Goal: Transaction & Acquisition: Book appointment/travel/reservation

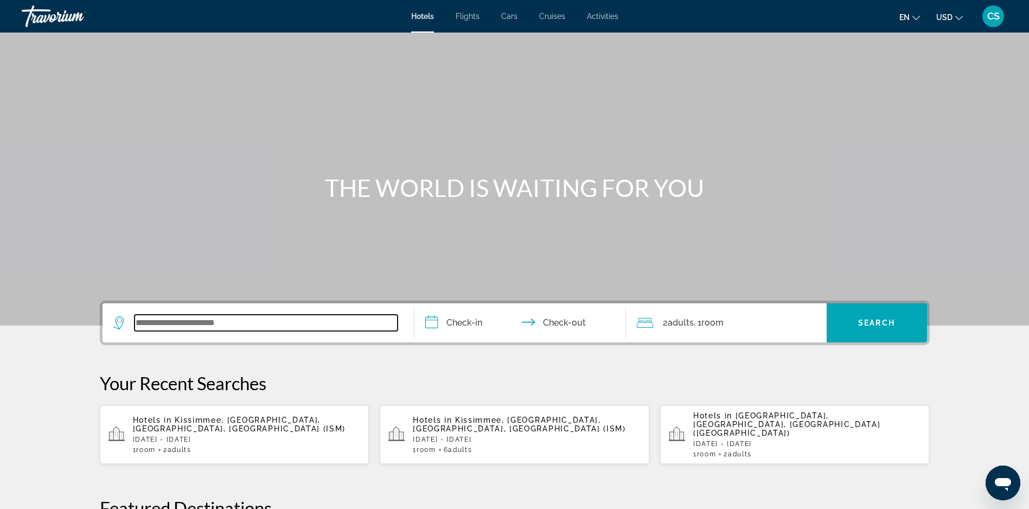
click at [225, 319] on input "Search widget" at bounding box center [266, 323] width 263 height 16
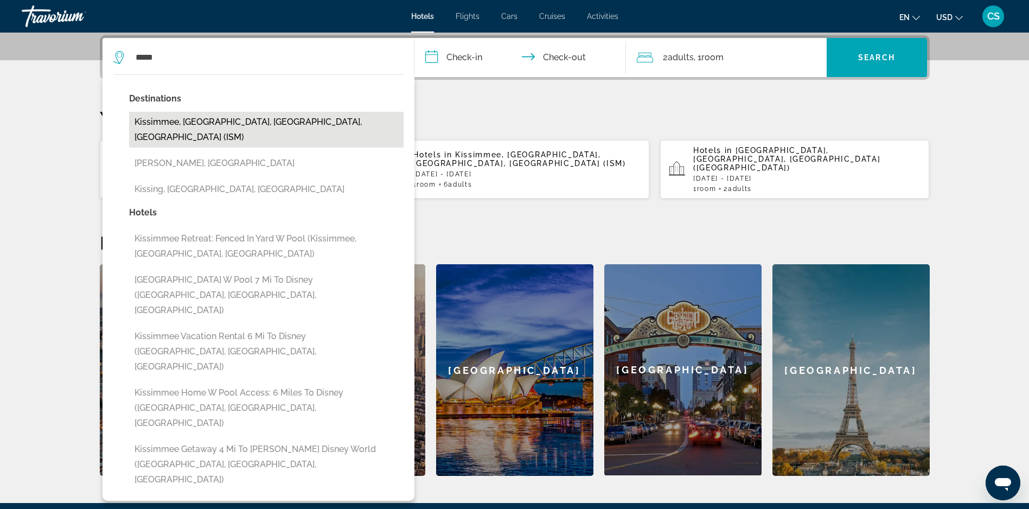
click at [255, 118] on button "Kissimmee, [GEOGRAPHIC_DATA], [GEOGRAPHIC_DATA], [GEOGRAPHIC_DATA] (ISM)" at bounding box center [266, 130] width 275 height 36
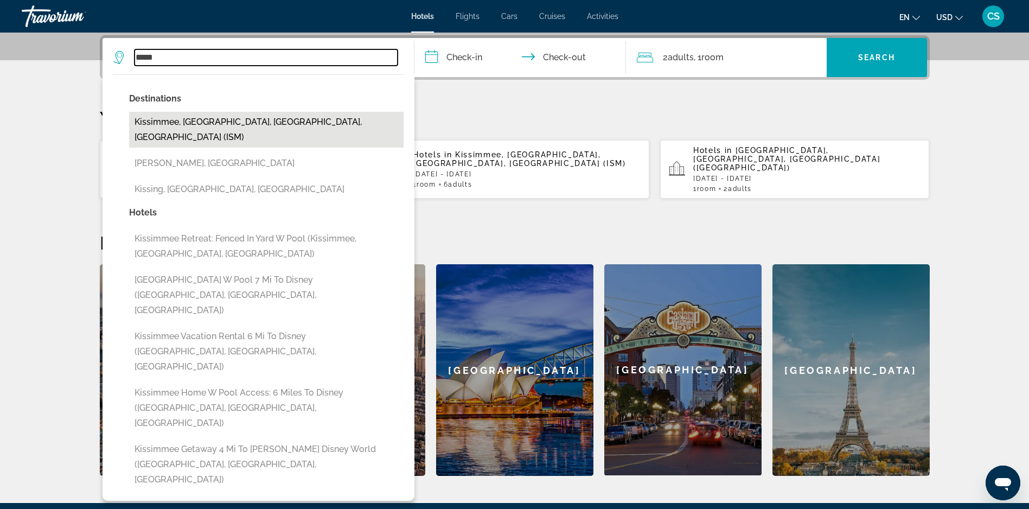
type input "**********"
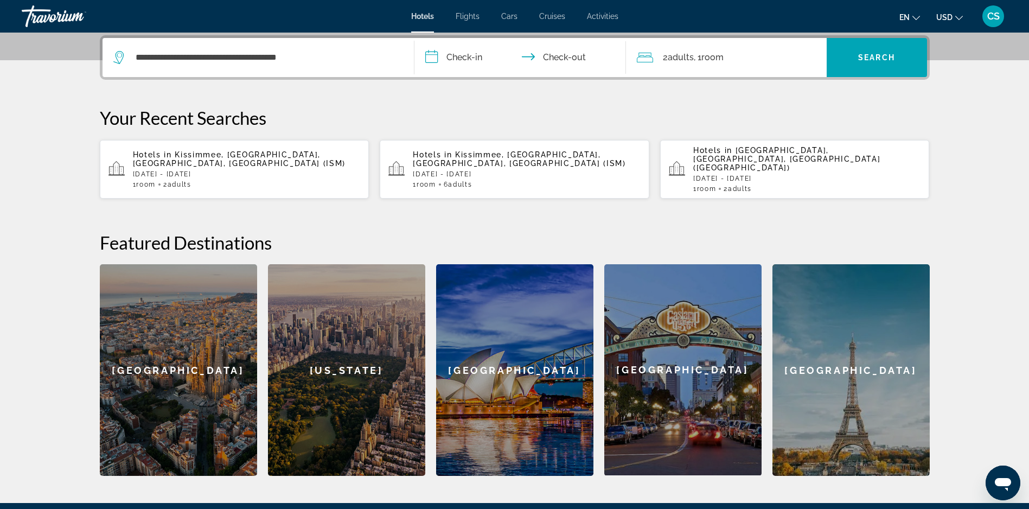
click at [451, 56] on input "**********" at bounding box center [522, 59] width 216 height 42
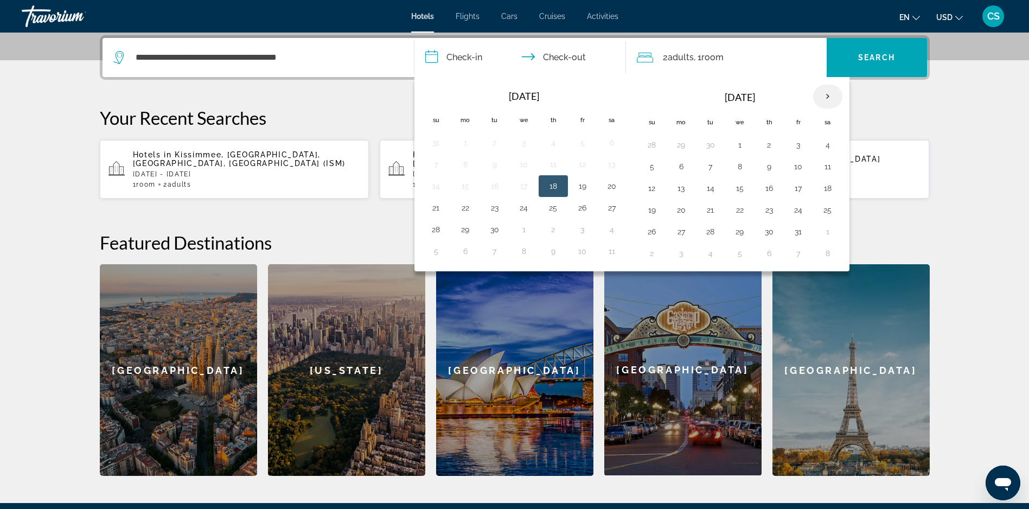
click at [827, 95] on th "Next month" at bounding box center [827, 97] width 29 height 24
click at [800, 173] on button "7" at bounding box center [798, 166] width 17 height 15
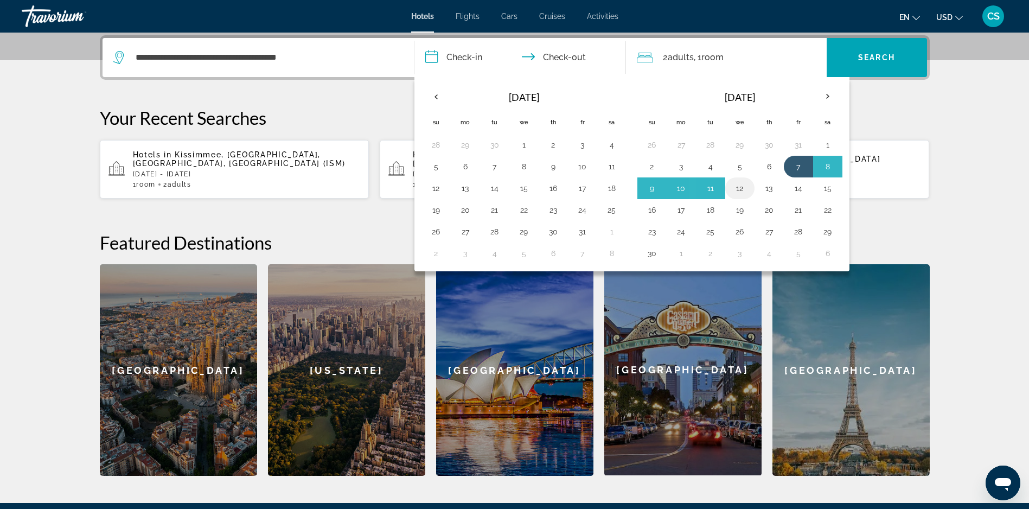
click at [736, 188] on button "12" at bounding box center [739, 188] width 17 height 15
type input "**********"
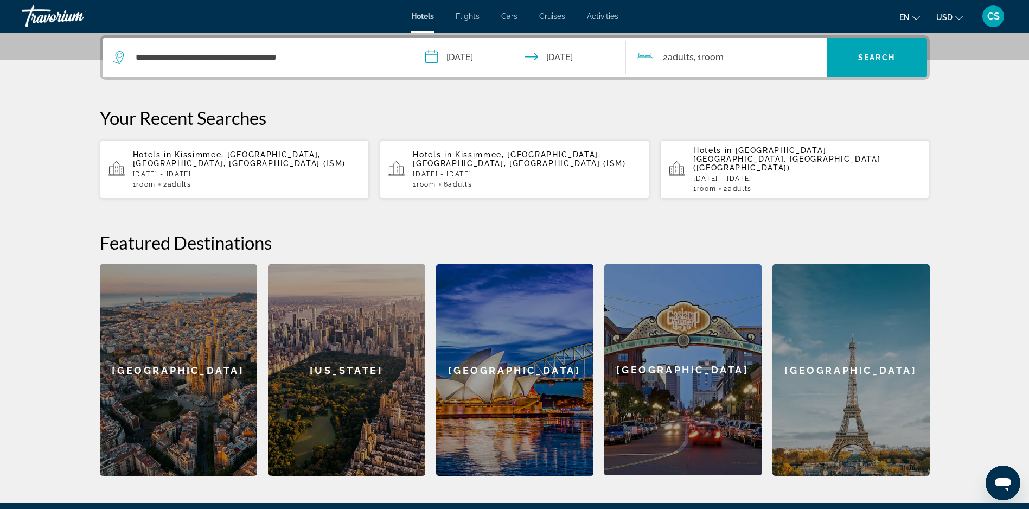
click at [702, 65] on span ", 1 Room rooms" at bounding box center [709, 57] width 30 height 15
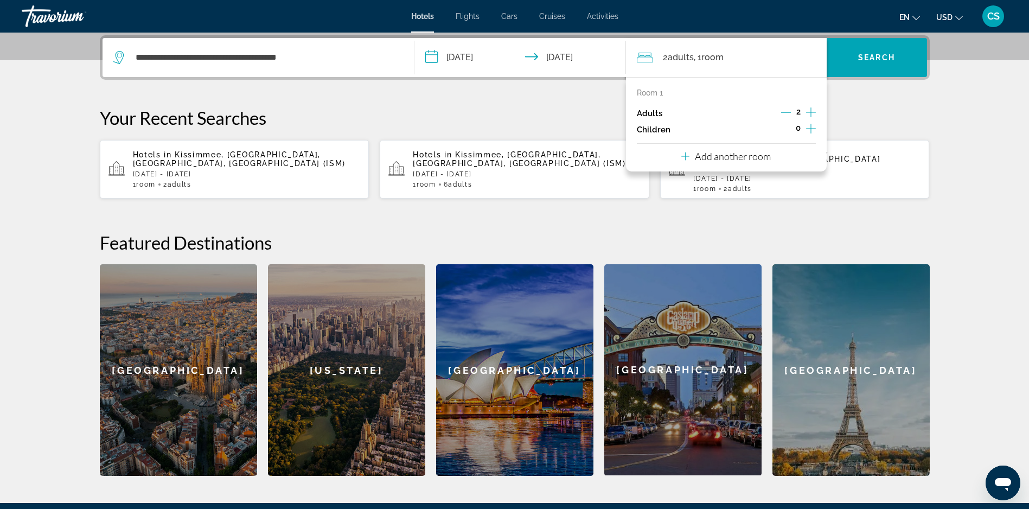
click at [806, 114] on icon "Increment adults" at bounding box center [811, 112] width 10 height 13
click at [872, 52] on span "Search widget" at bounding box center [877, 57] width 100 height 26
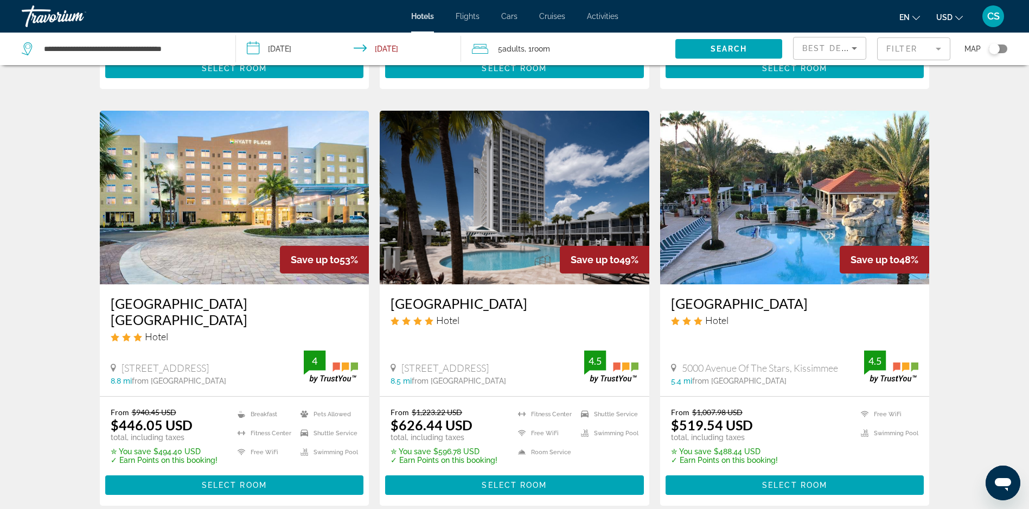
scroll to position [401, 0]
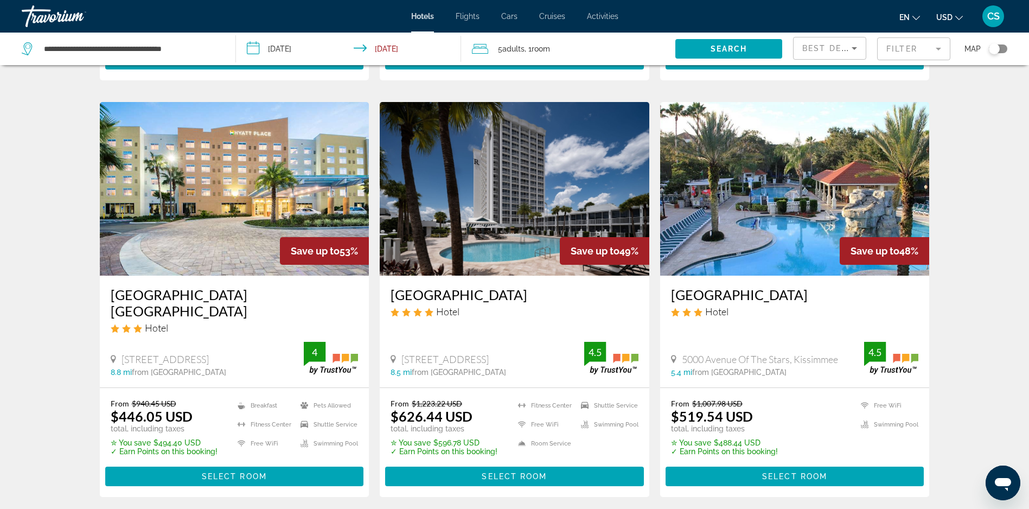
click at [750, 292] on h3 "[GEOGRAPHIC_DATA]" at bounding box center [795, 294] width 248 height 16
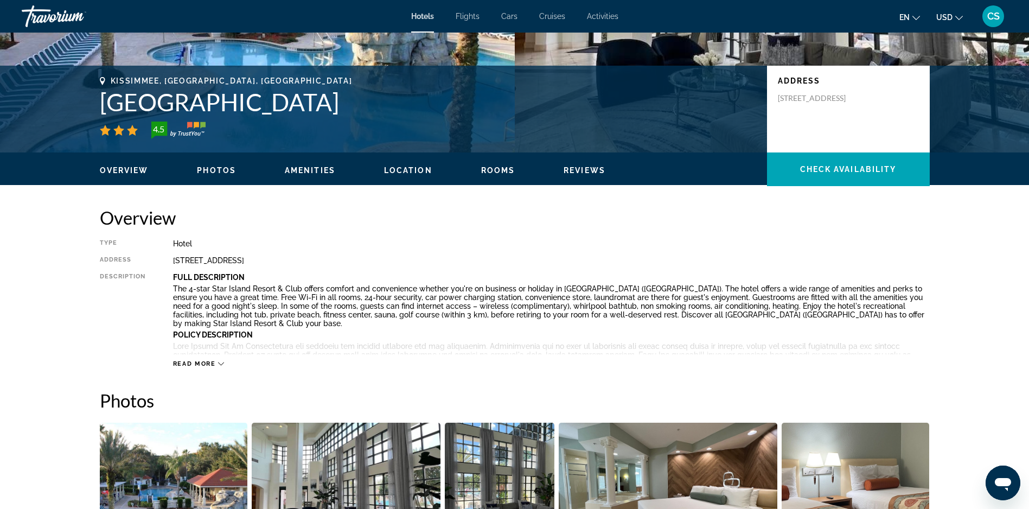
scroll to position [209, 0]
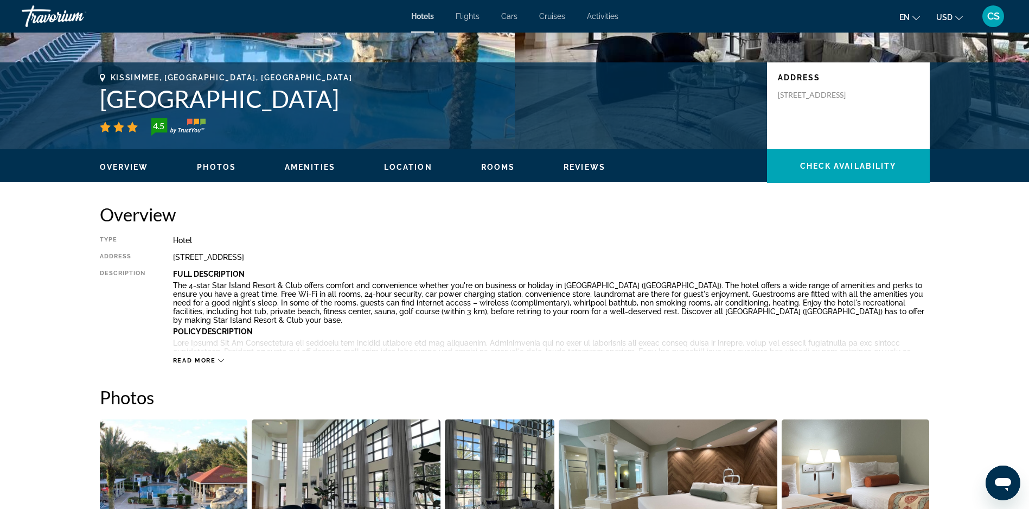
click at [214, 359] on span "Read more" at bounding box center [194, 360] width 43 height 7
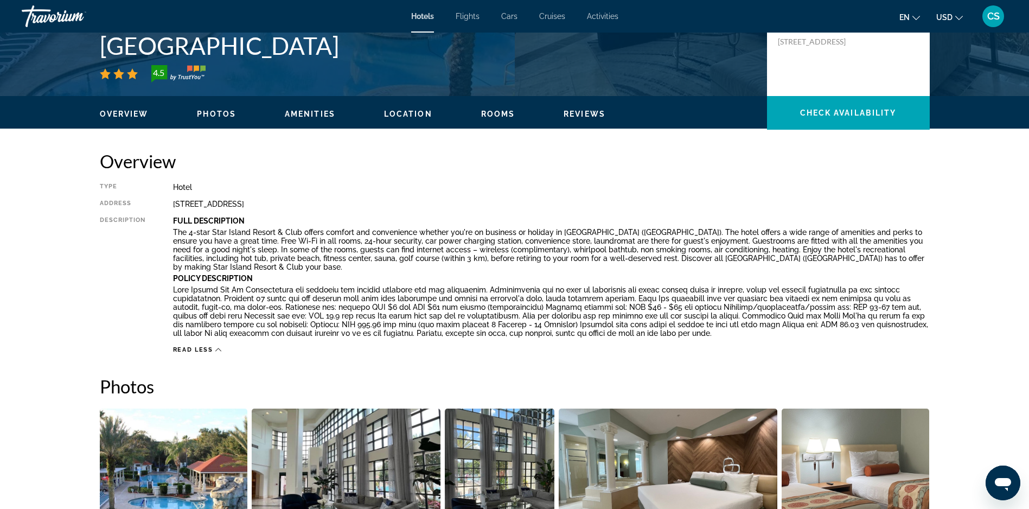
scroll to position [374, 0]
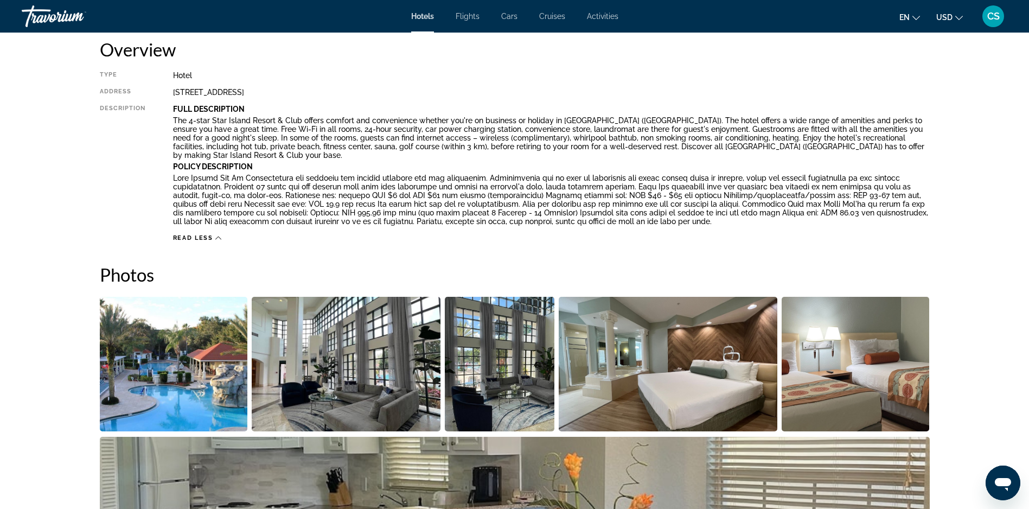
click at [168, 355] on img "Open full-screen image slider" at bounding box center [174, 364] width 148 height 135
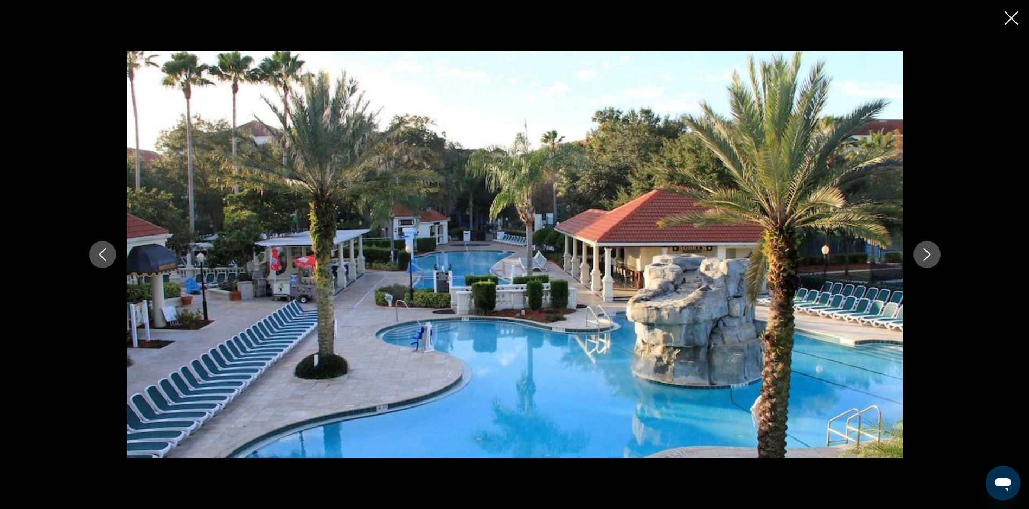
click at [932, 257] on icon "Next image" at bounding box center [927, 254] width 13 height 13
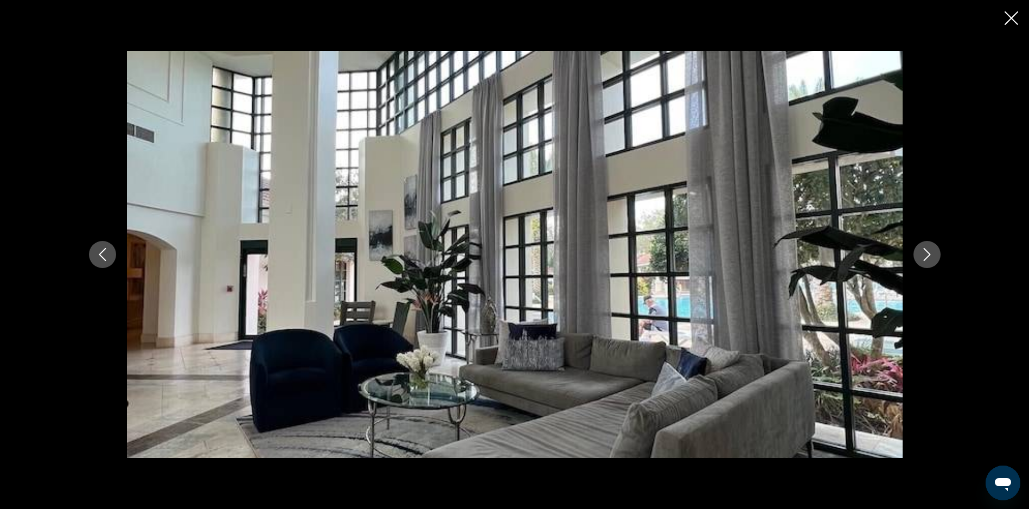
click at [932, 257] on icon "Next image" at bounding box center [927, 254] width 13 height 13
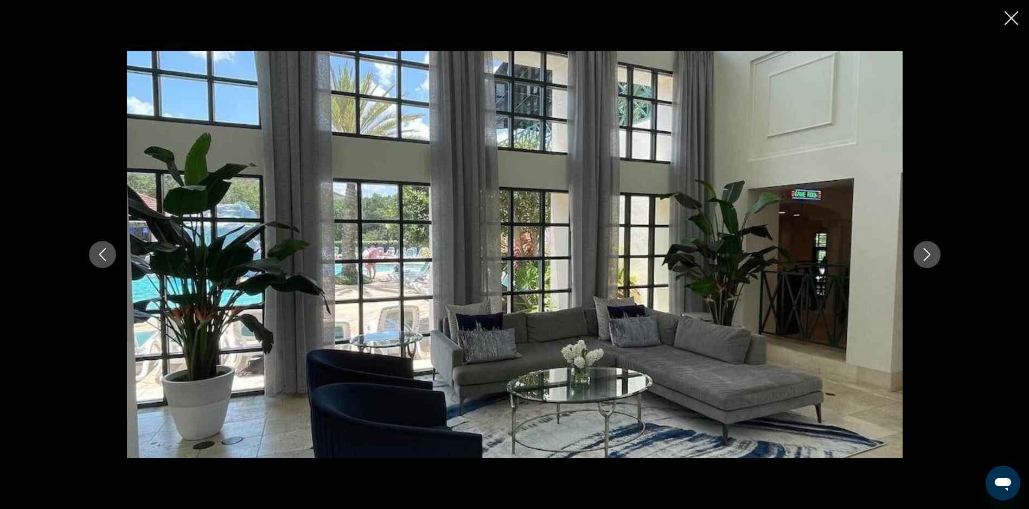
click at [932, 257] on icon "Next image" at bounding box center [927, 254] width 13 height 13
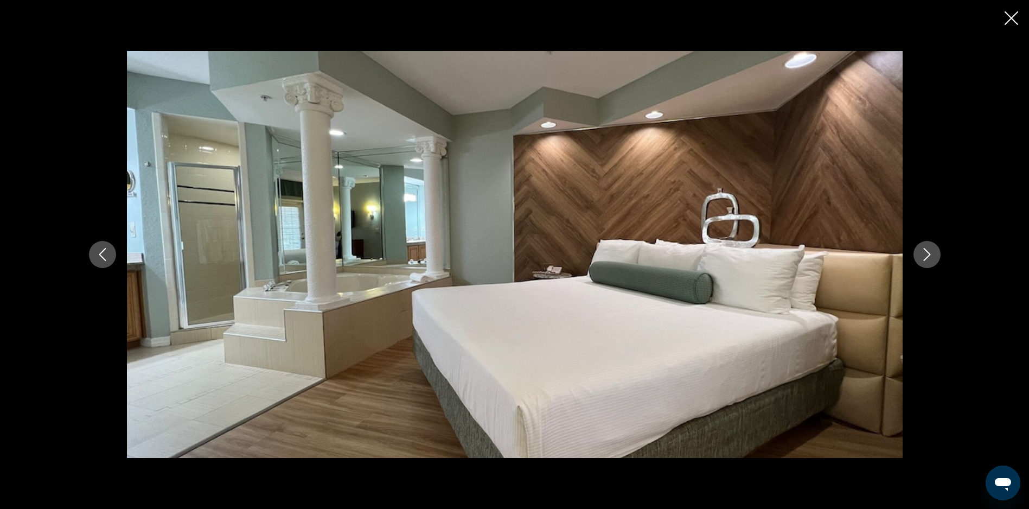
click at [932, 257] on icon "Next image" at bounding box center [927, 254] width 13 height 13
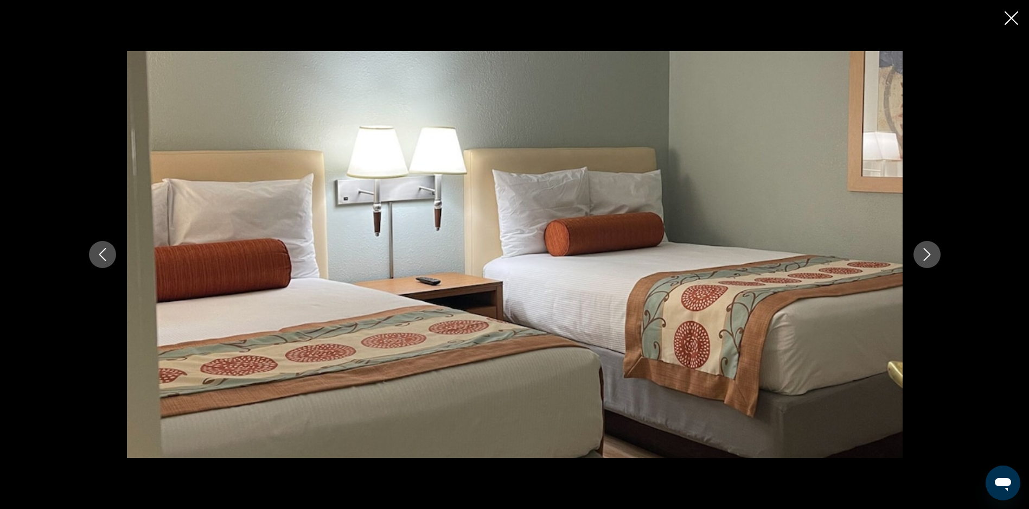
click at [932, 257] on icon "Next image" at bounding box center [927, 254] width 13 height 13
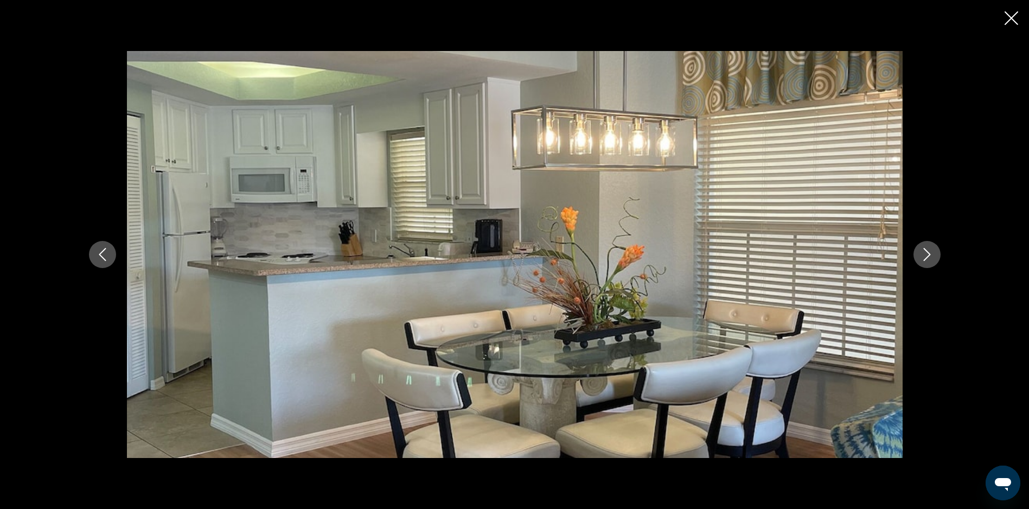
click at [932, 257] on icon "Next image" at bounding box center [927, 254] width 13 height 13
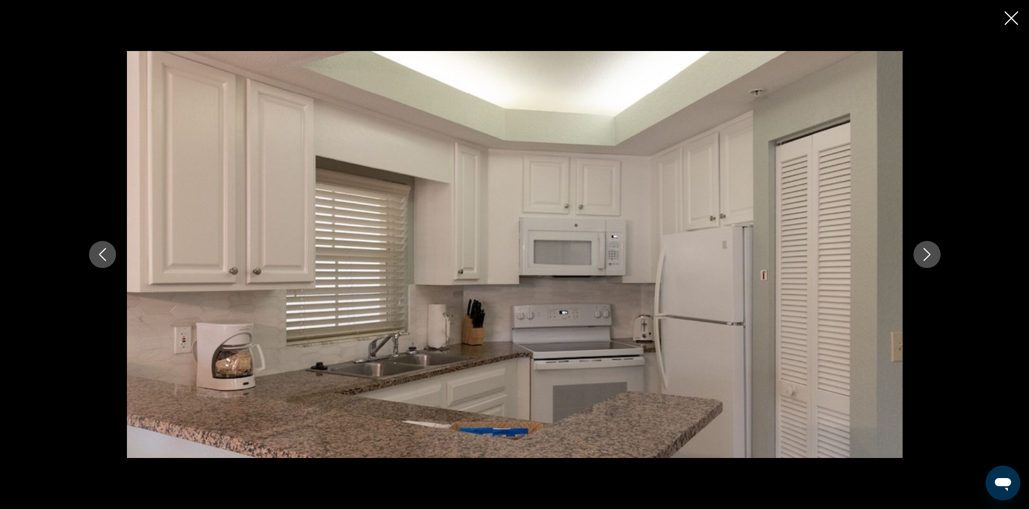
click at [932, 257] on icon "Next image" at bounding box center [927, 254] width 13 height 13
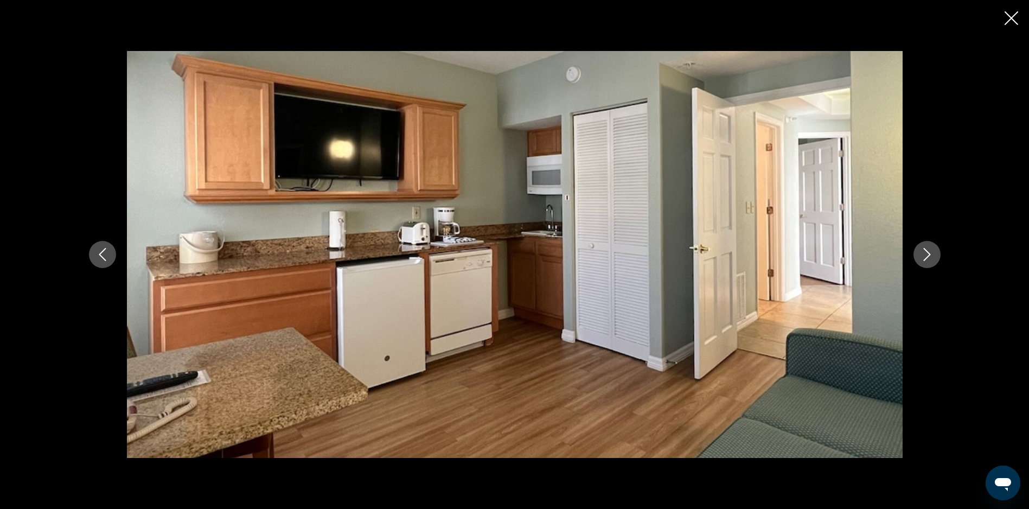
click at [932, 257] on icon "Next image" at bounding box center [927, 254] width 13 height 13
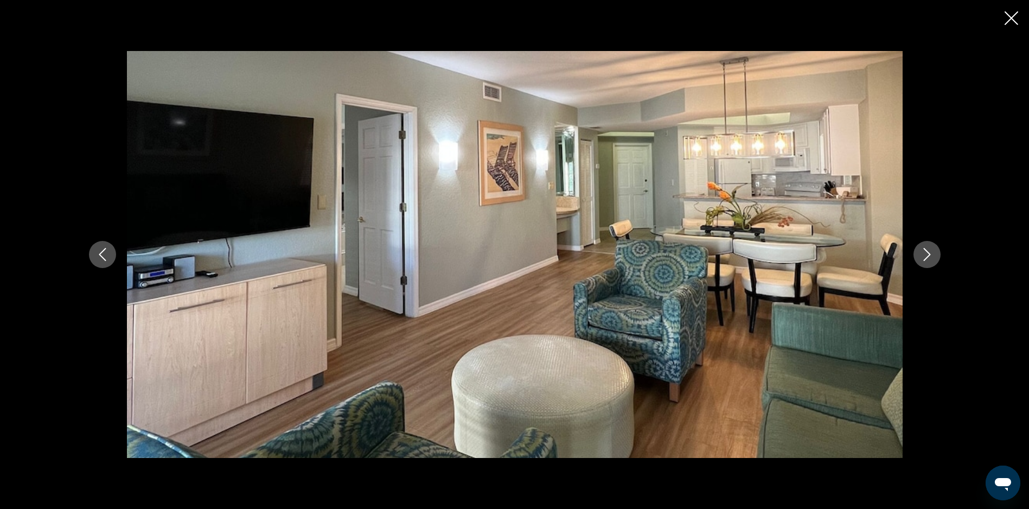
click at [932, 257] on icon "Next image" at bounding box center [927, 254] width 13 height 13
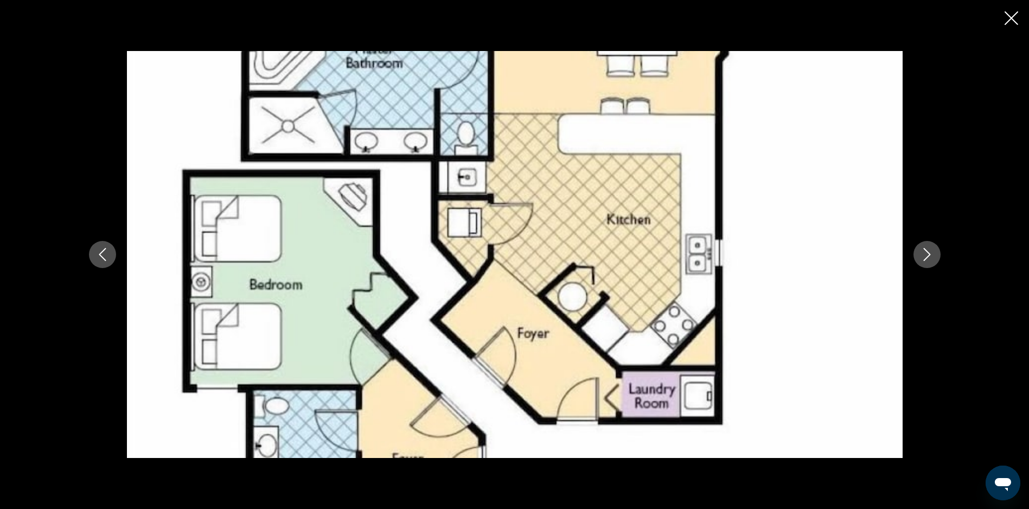
scroll to position [368, 0]
click at [926, 258] on icon "Next image" at bounding box center [926, 254] width 7 height 13
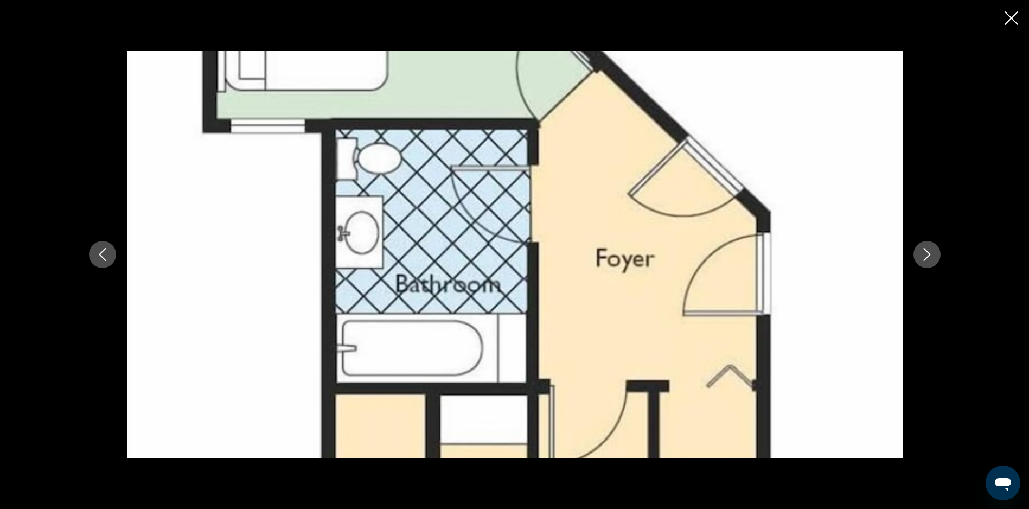
click at [926, 258] on icon "Next image" at bounding box center [926, 254] width 7 height 13
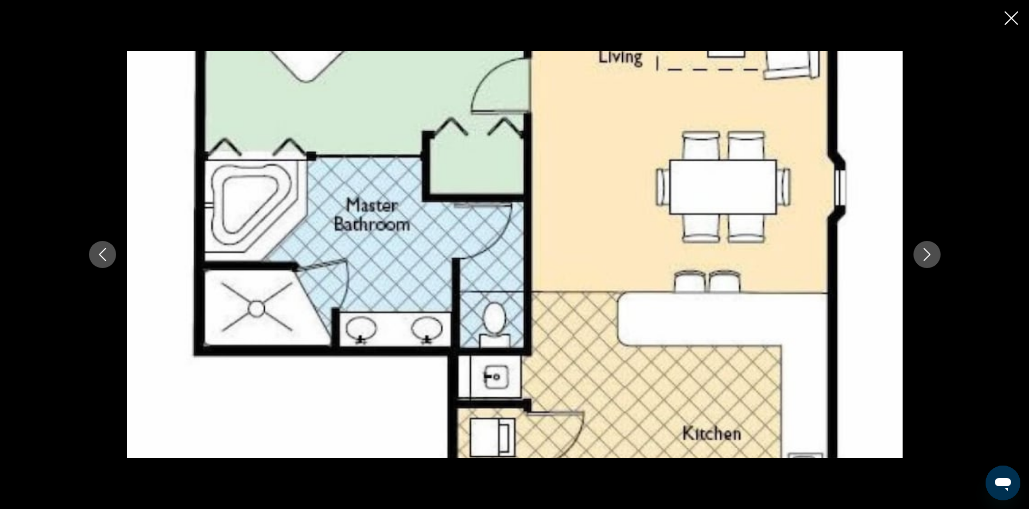
click at [926, 258] on icon "Next image" at bounding box center [926, 254] width 7 height 13
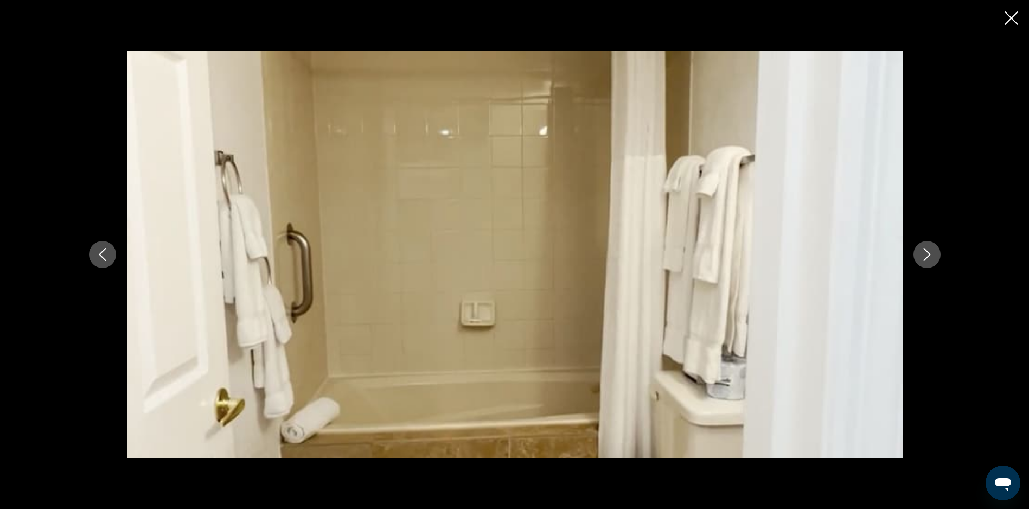
click at [926, 258] on icon "Next image" at bounding box center [926, 254] width 7 height 13
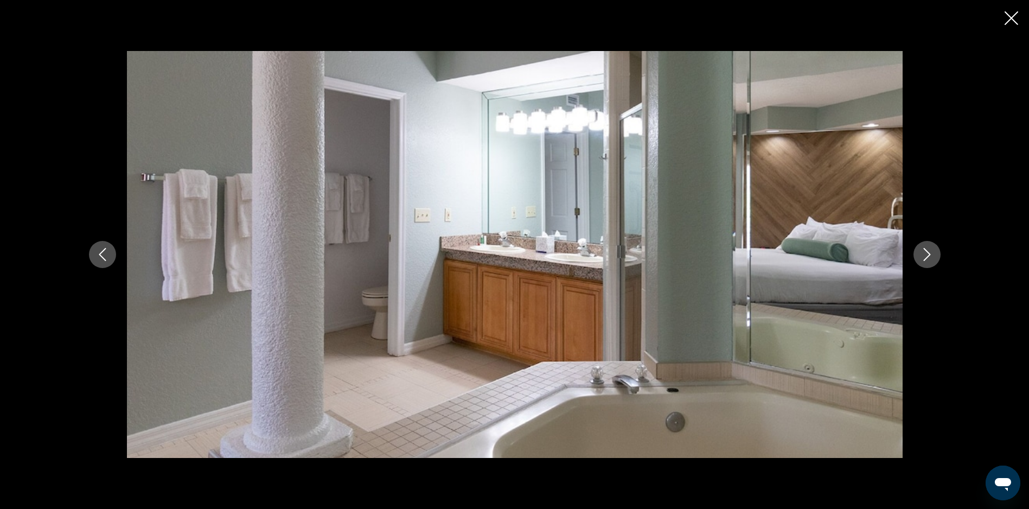
click at [926, 258] on icon "Next image" at bounding box center [926, 254] width 7 height 13
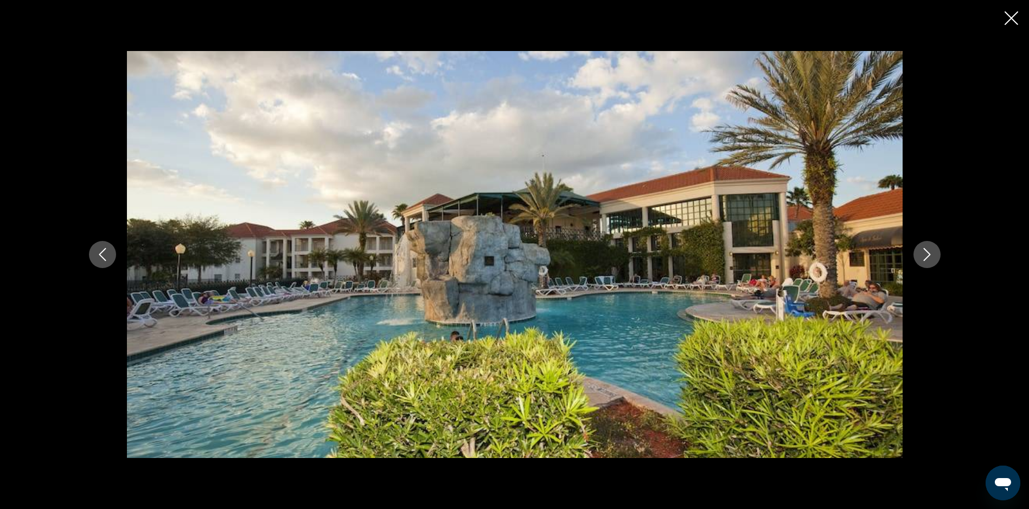
click at [926, 258] on icon "Next image" at bounding box center [926, 254] width 7 height 13
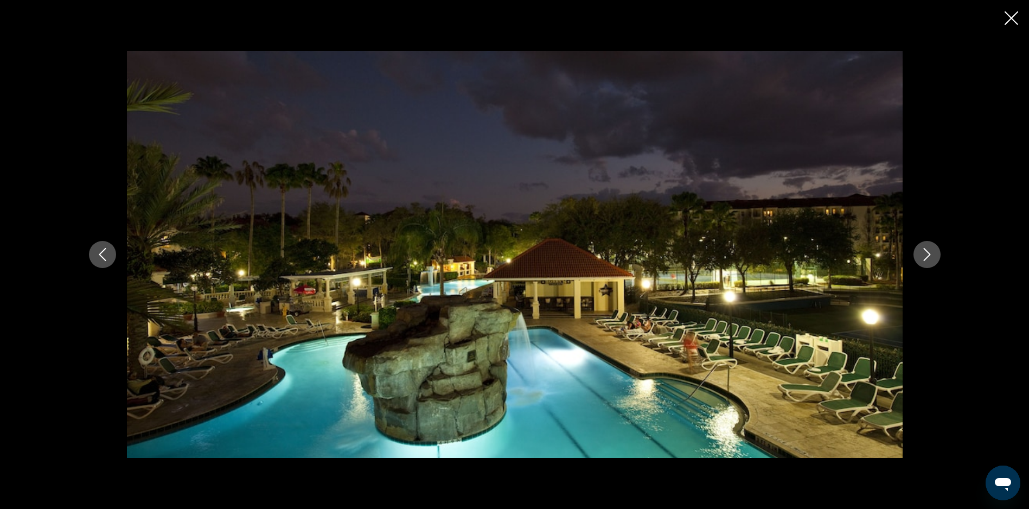
click at [926, 258] on icon "Next image" at bounding box center [926, 254] width 7 height 13
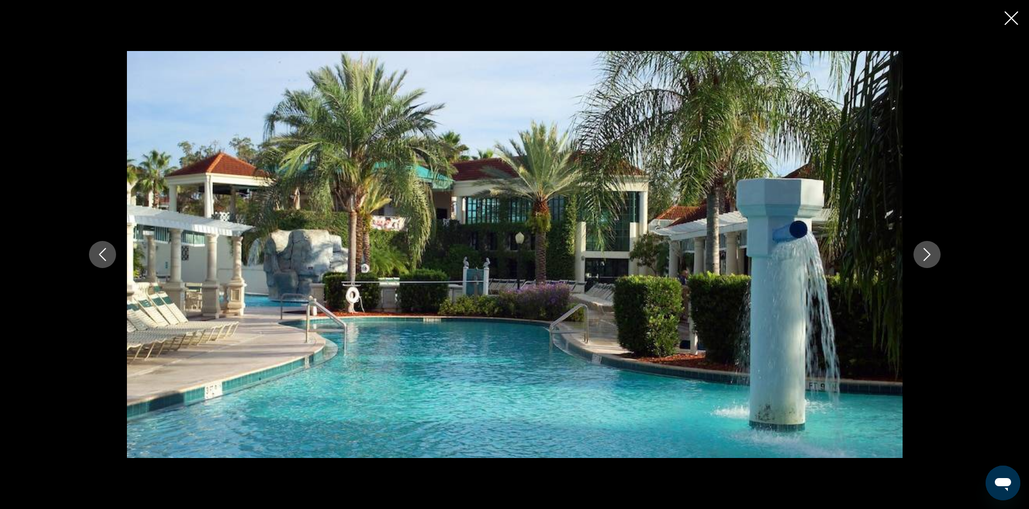
click at [926, 258] on icon "Next image" at bounding box center [926, 254] width 7 height 13
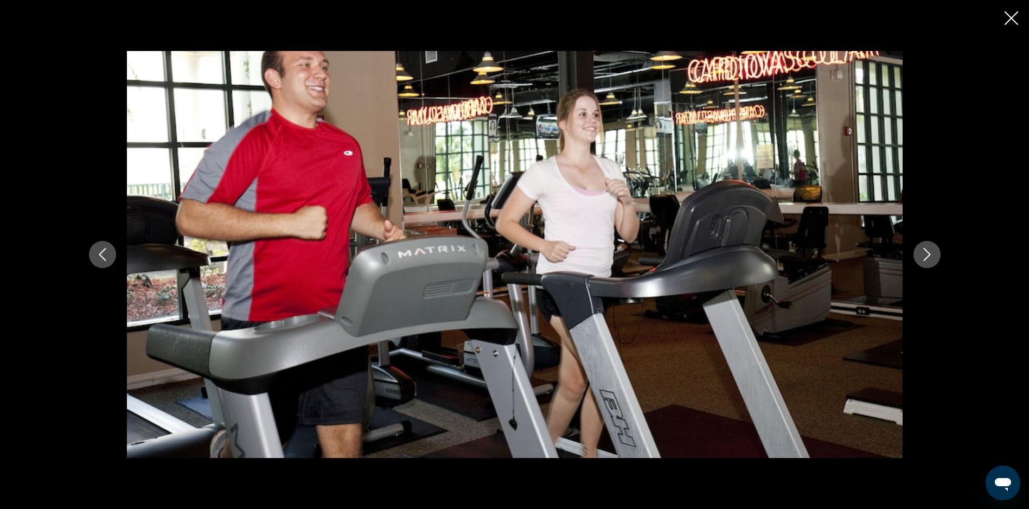
click at [926, 258] on icon "Next image" at bounding box center [926, 254] width 7 height 13
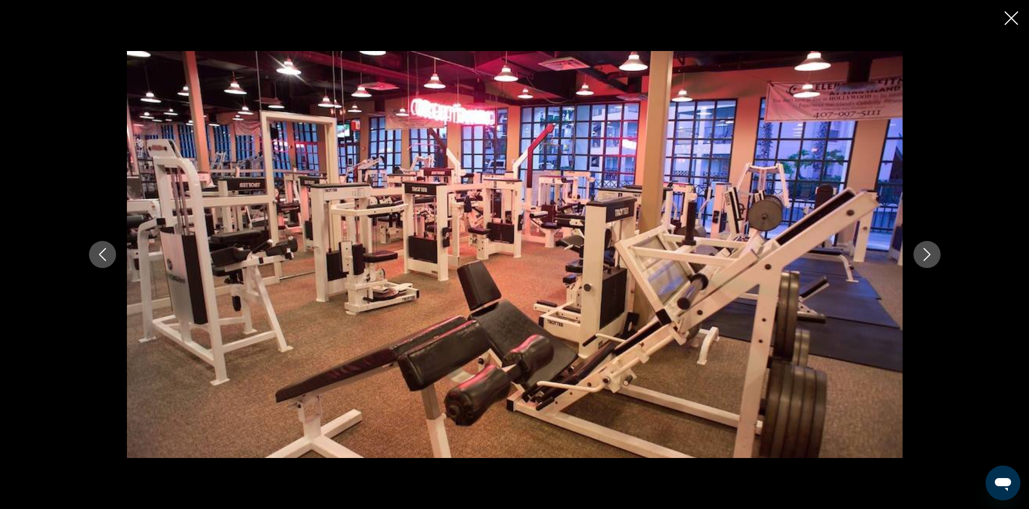
click at [926, 258] on icon "Next image" at bounding box center [926, 254] width 7 height 13
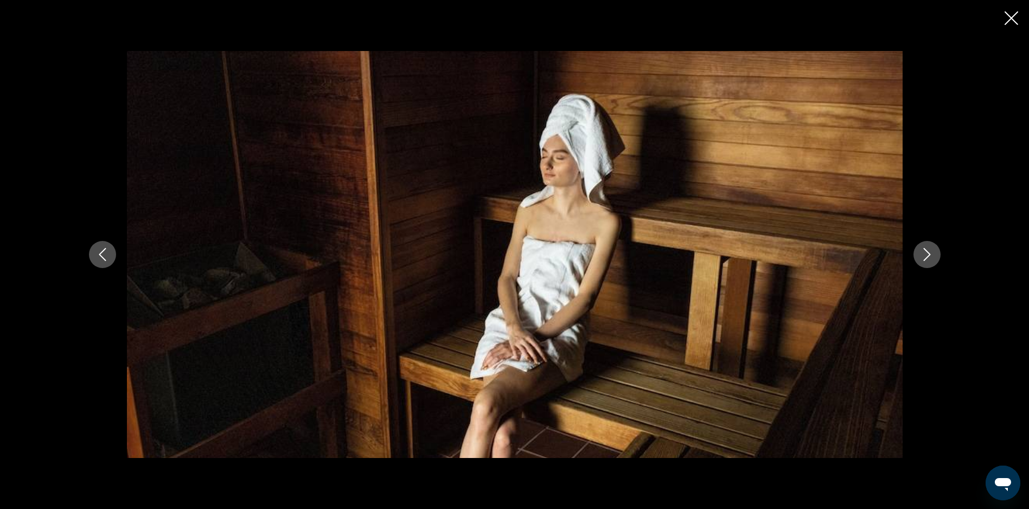
click at [926, 258] on icon "Next image" at bounding box center [926, 254] width 7 height 13
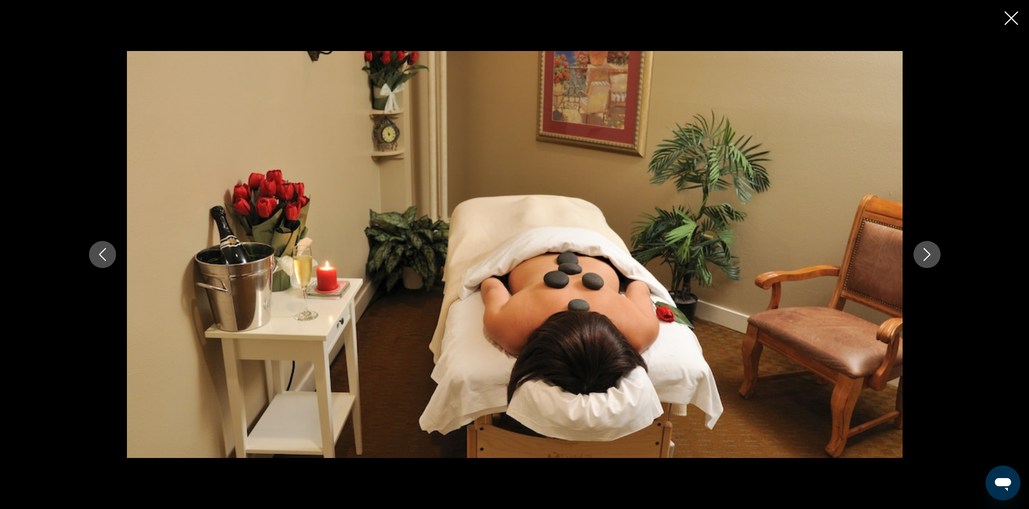
click at [926, 258] on icon "Next image" at bounding box center [926, 254] width 7 height 13
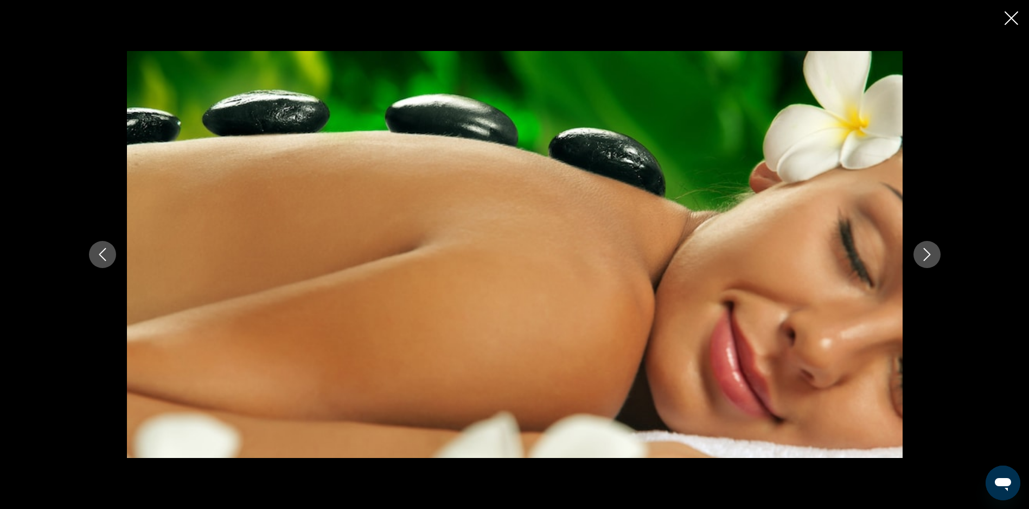
click at [926, 258] on icon "Next image" at bounding box center [926, 254] width 7 height 13
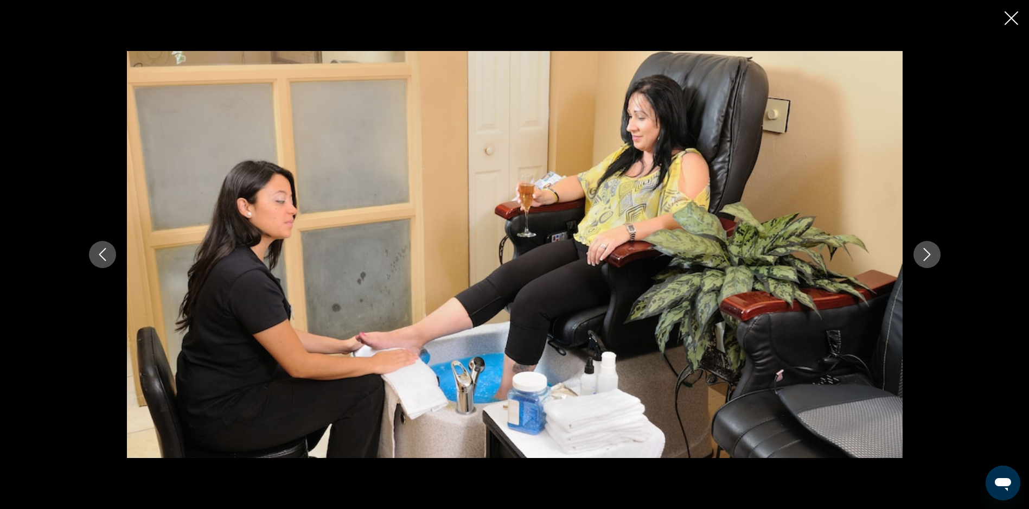
click at [926, 258] on icon "Next image" at bounding box center [926, 254] width 7 height 13
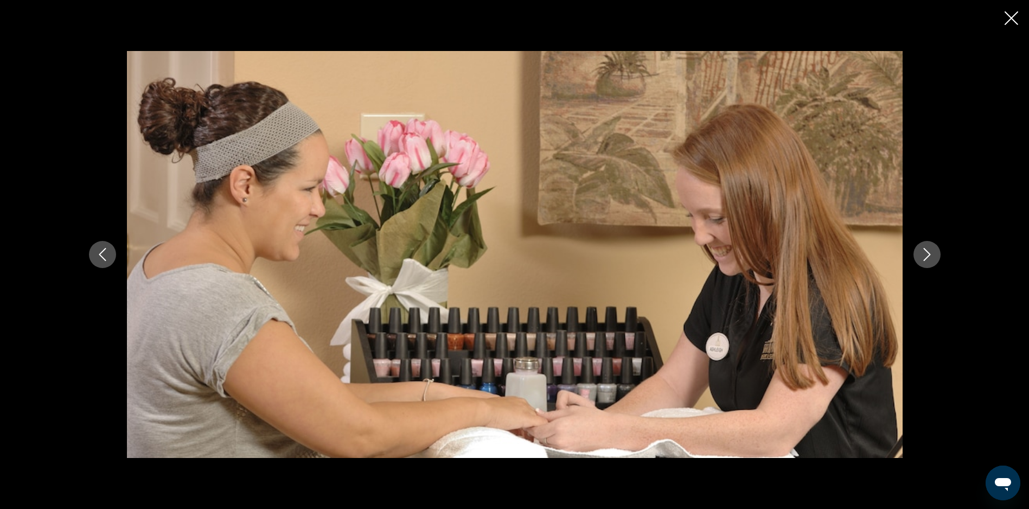
click at [926, 258] on icon "Next image" at bounding box center [926, 254] width 7 height 13
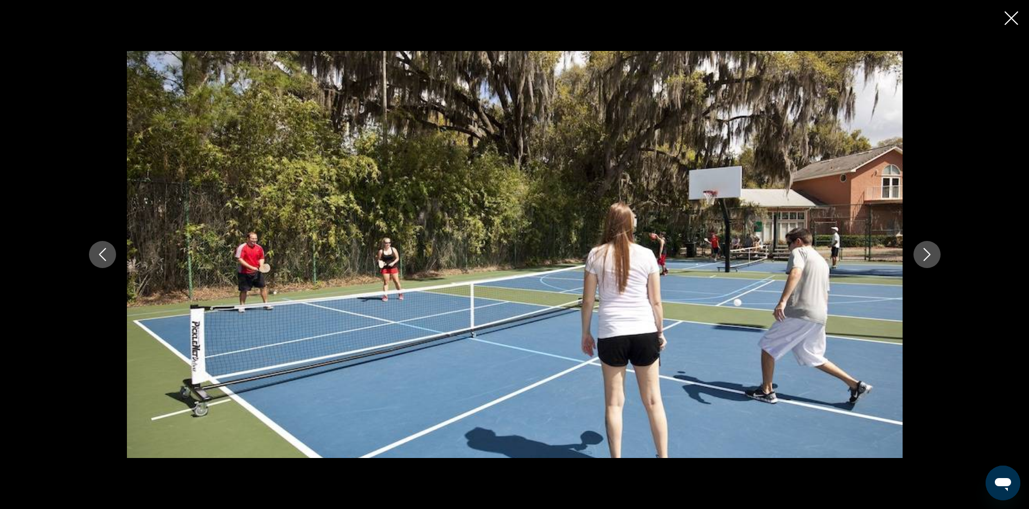
click at [105, 261] on button "Previous image" at bounding box center [102, 254] width 27 height 27
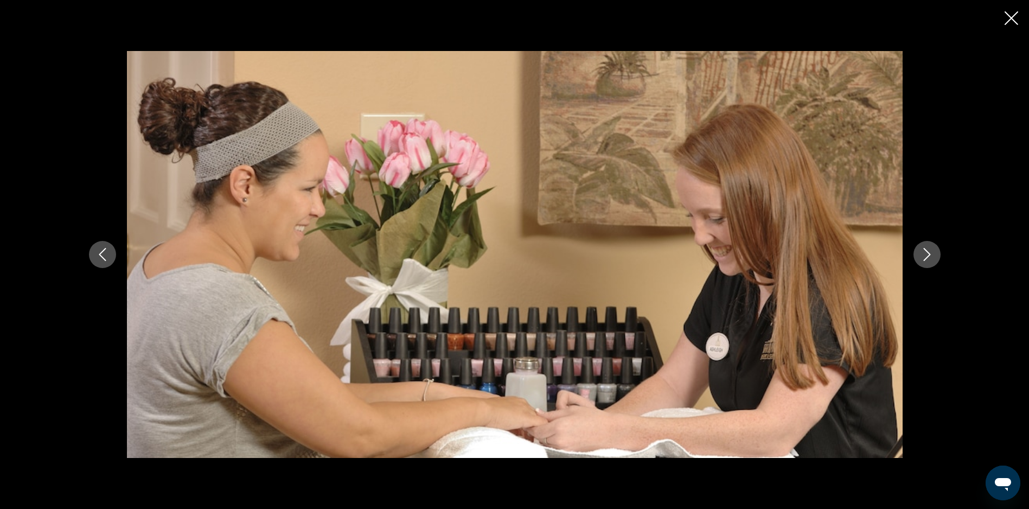
click at [925, 254] on icon "Next image" at bounding box center [927, 254] width 13 height 13
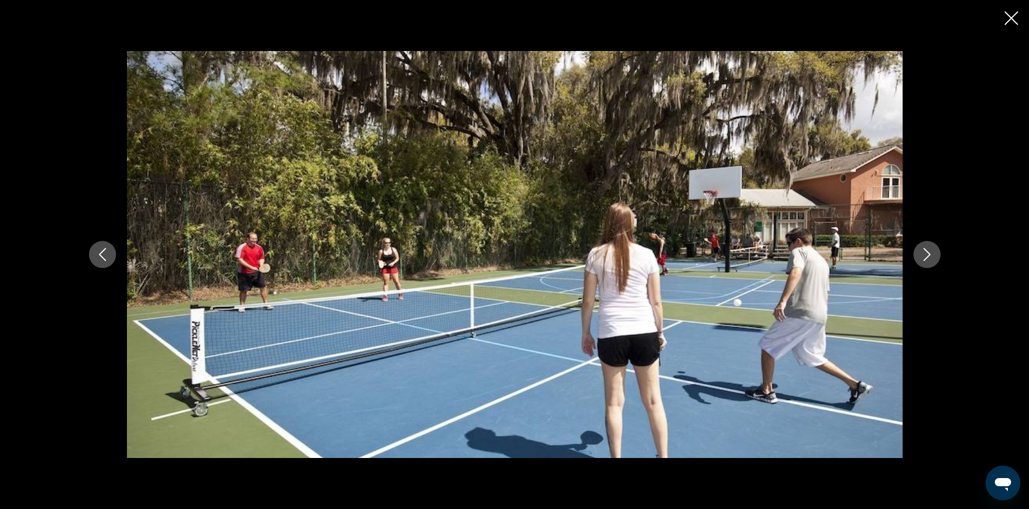
click at [925, 254] on icon "Next image" at bounding box center [927, 254] width 13 height 13
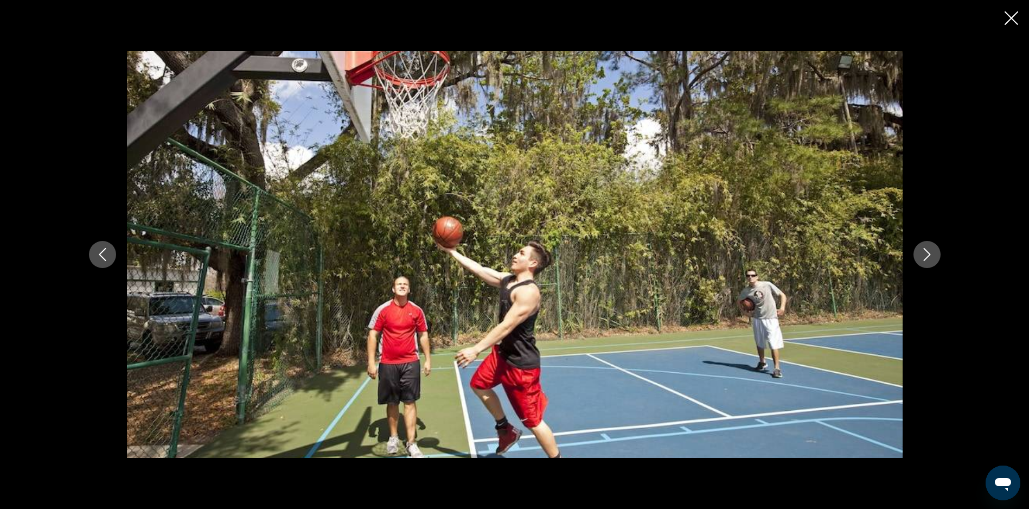
click at [925, 254] on icon "Next image" at bounding box center [927, 254] width 13 height 13
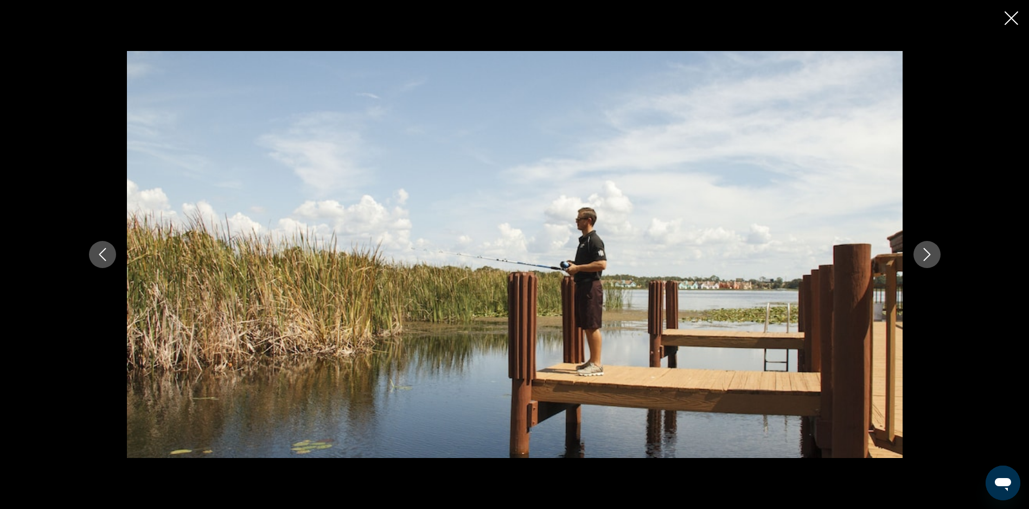
click at [925, 254] on icon "Next image" at bounding box center [927, 254] width 13 height 13
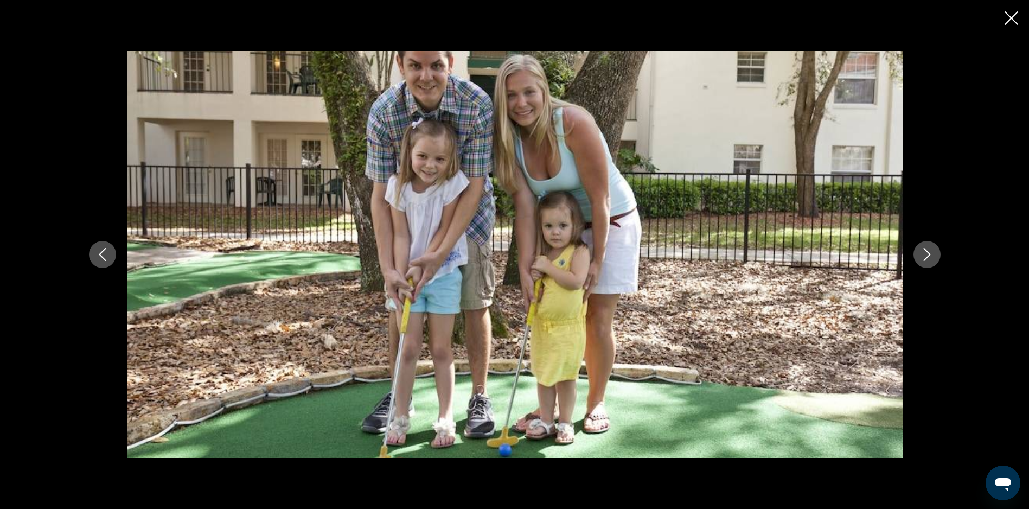
click at [925, 254] on icon "Next image" at bounding box center [927, 254] width 13 height 13
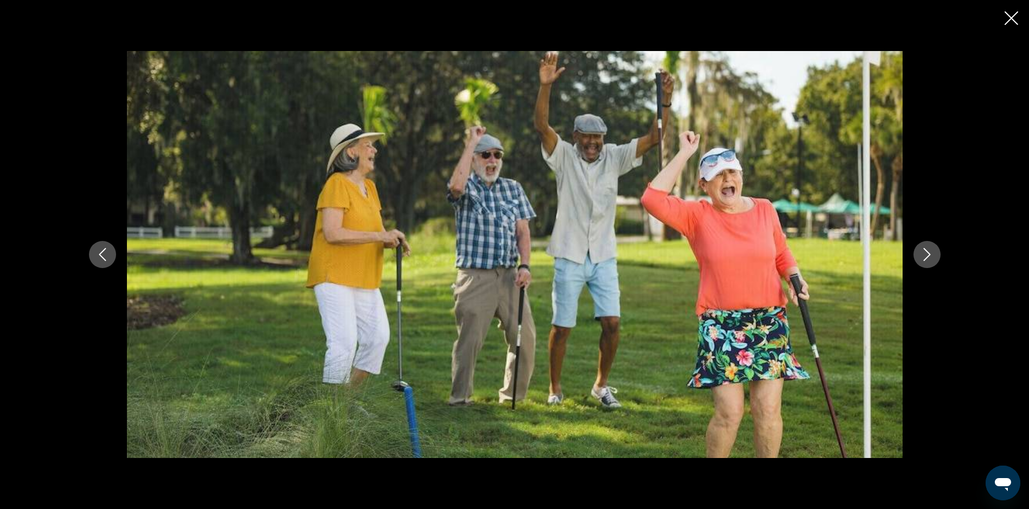
click at [925, 254] on icon "Next image" at bounding box center [927, 254] width 13 height 13
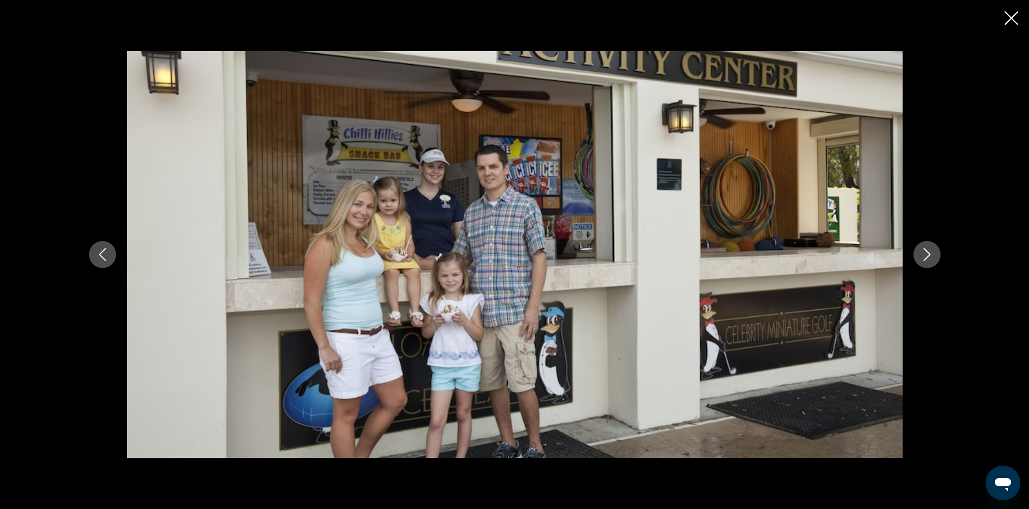
click at [925, 254] on icon "Next image" at bounding box center [927, 254] width 13 height 13
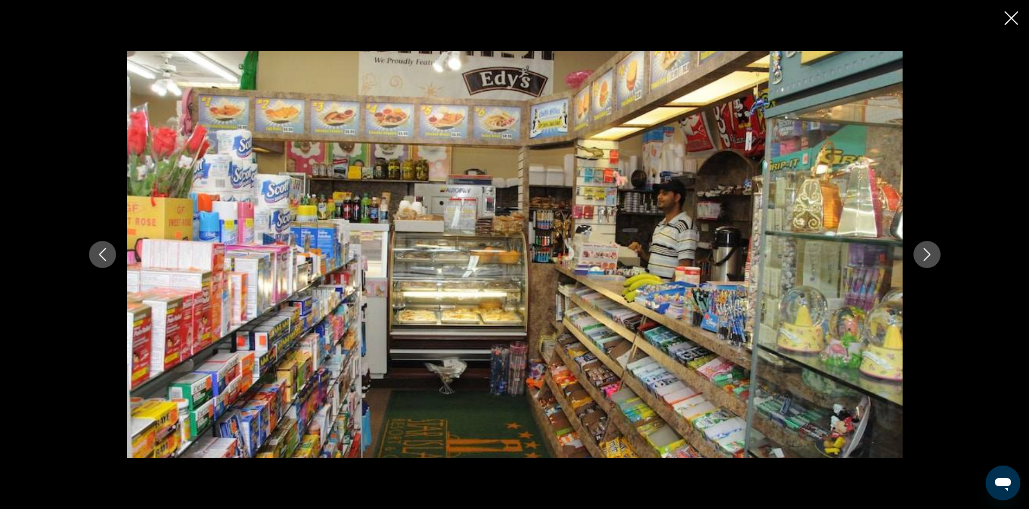
click at [925, 254] on icon "Next image" at bounding box center [927, 254] width 13 height 13
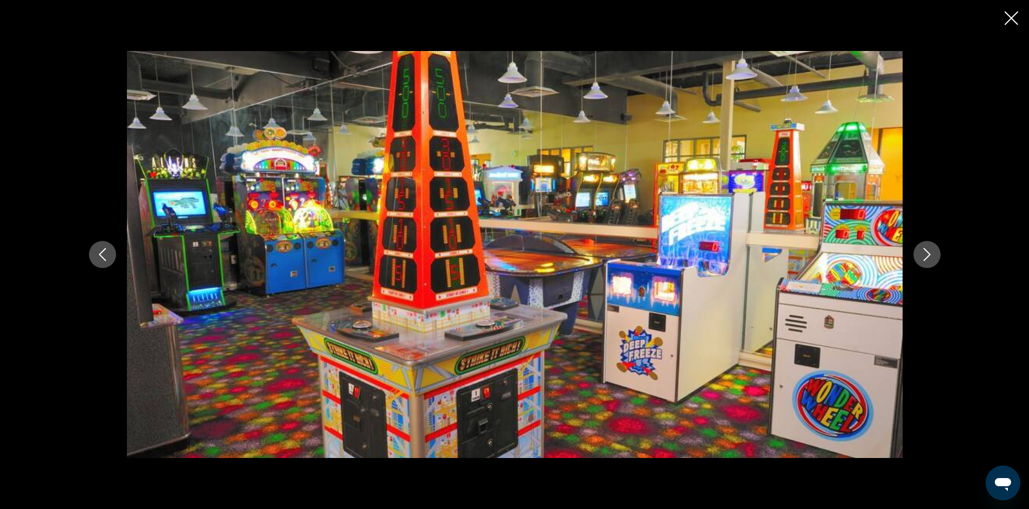
click at [925, 254] on icon "Next image" at bounding box center [927, 254] width 13 height 13
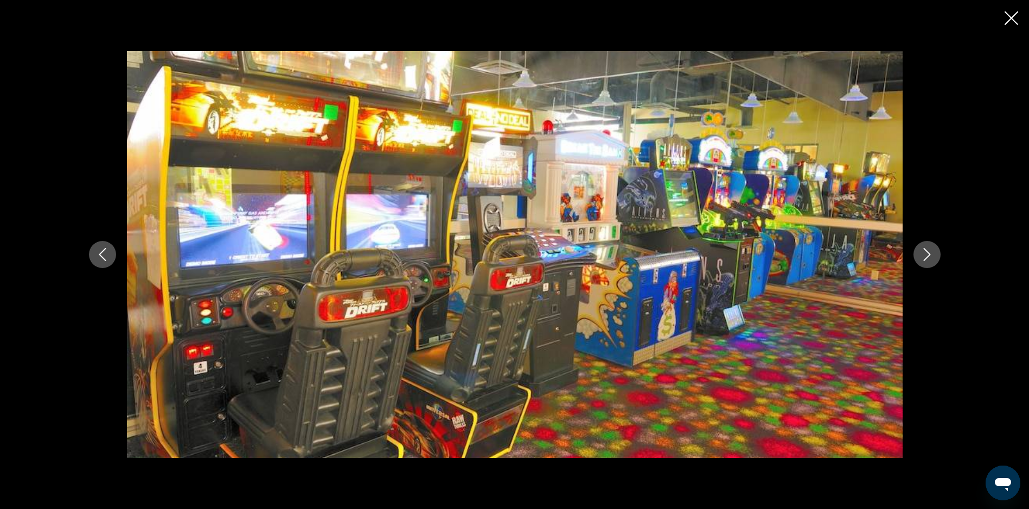
click at [925, 254] on icon "Next image" at bounding box center [927, 254] width 13 height 13
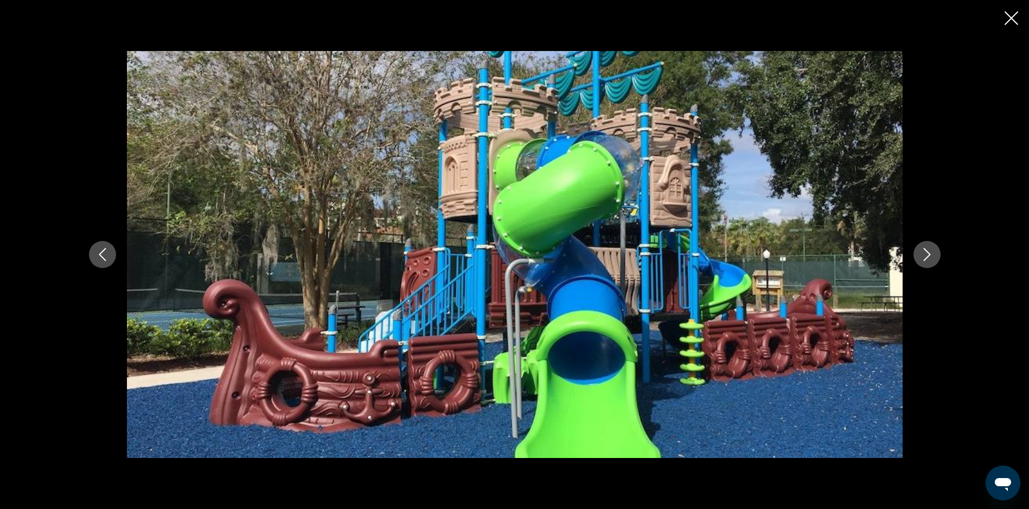
click at [925, 254] on icon "Next image" at bounding box center [927, 254] width 13 height 13
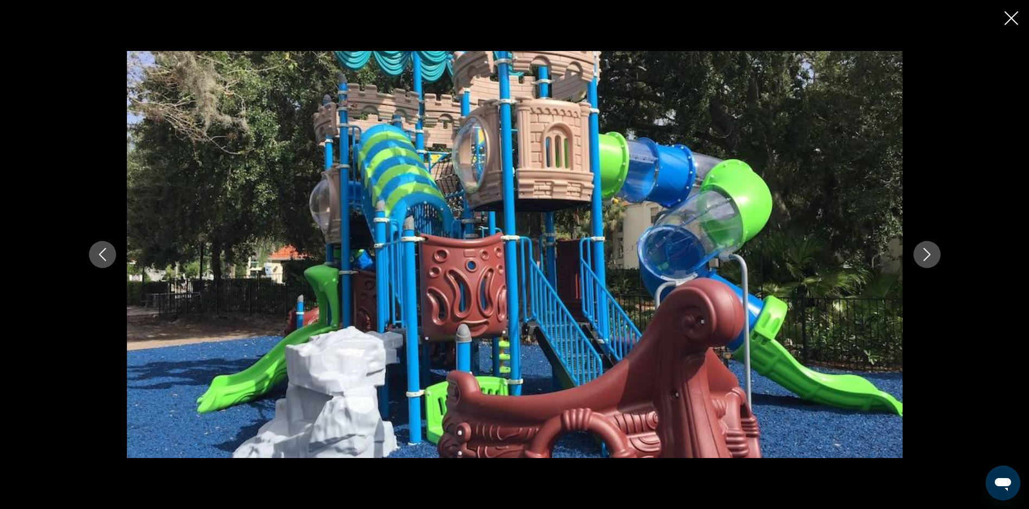
click at [925, 254] on icon "Next image" at bounding box center [927, 254] width 13 height 13
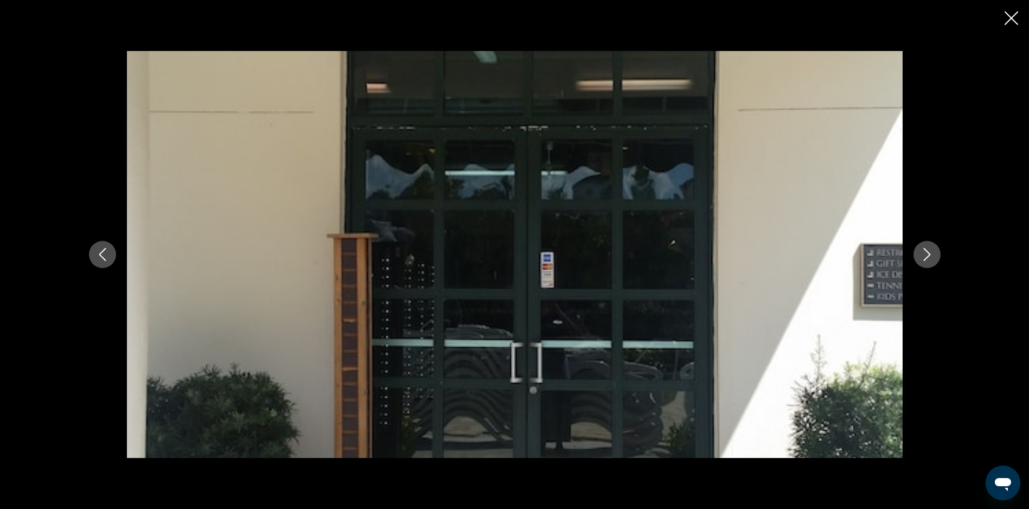
click at [925, 254] on icon "Next image" at bounding box center [927, 254] width 13 height 13
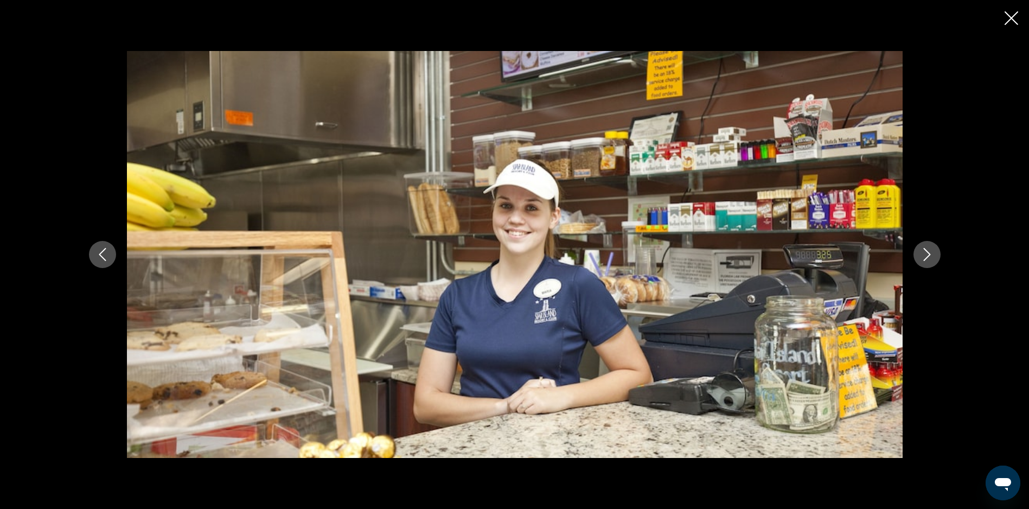
click at [925, 254] on icon "Next image" at bounding box center [927, 254] width 13 height 13
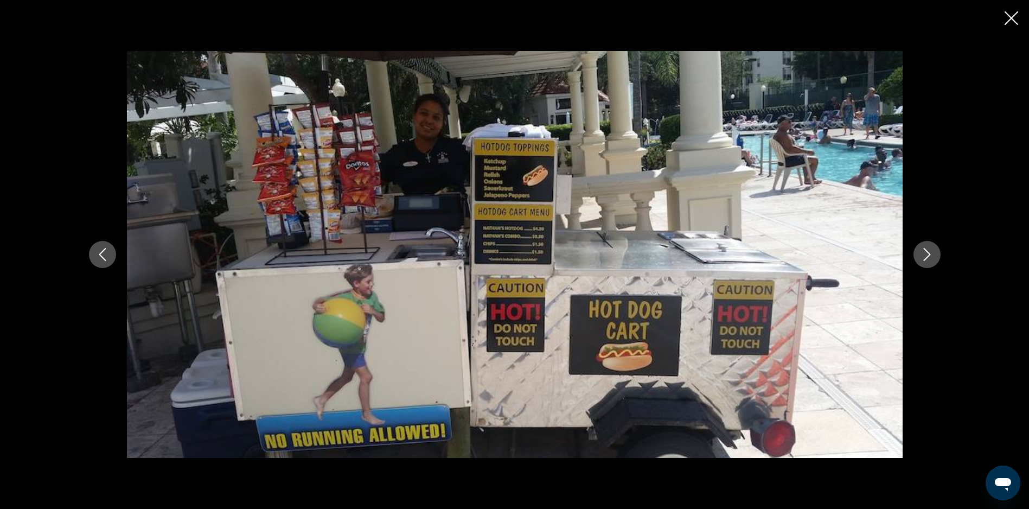
click at [925, 254] on icon "Next image" at bounding box center [927, 254] width 13 height 13
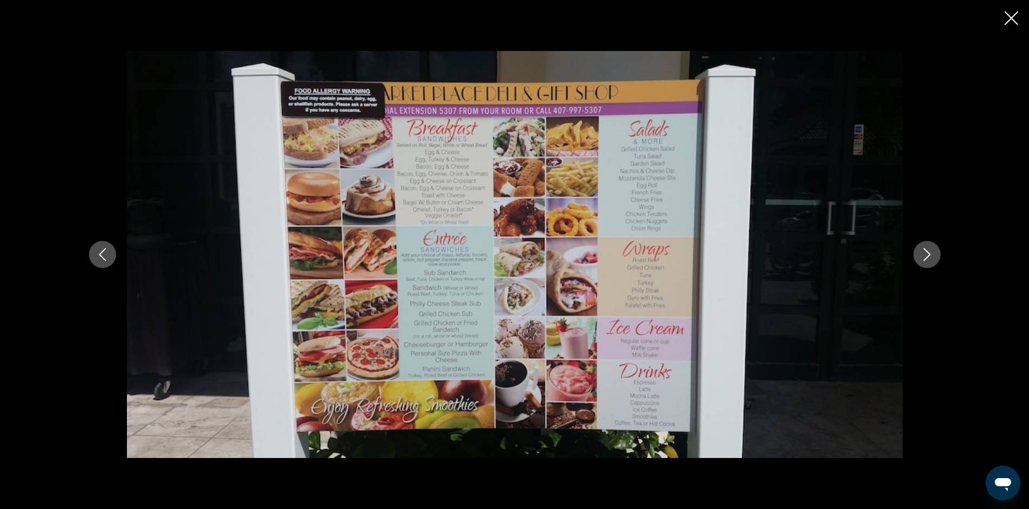
click at [925, 254] on icon "Next image" at bounding box center [927, 254] width 13 height 13
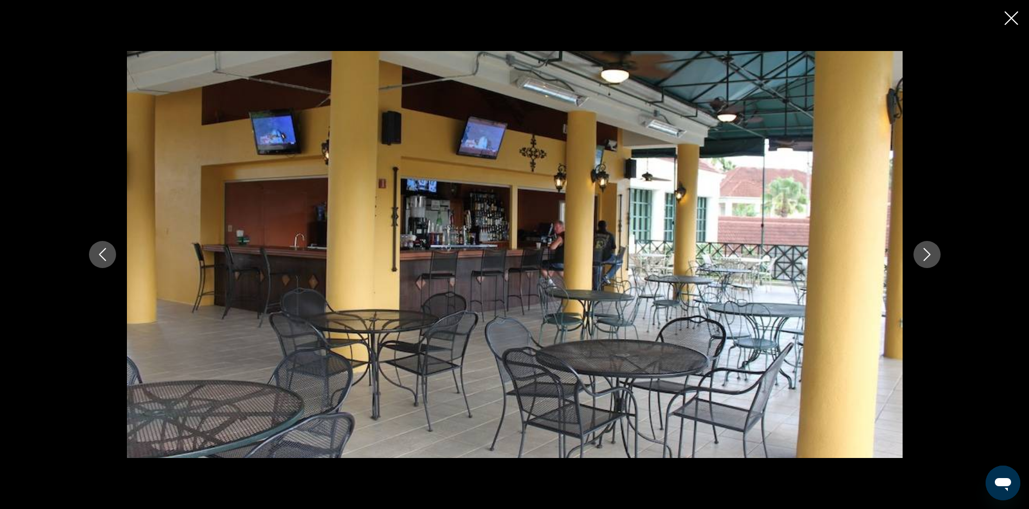
click at [925, 254] on icon "Next image" at bounding box center [927, 254] width 13 height 13
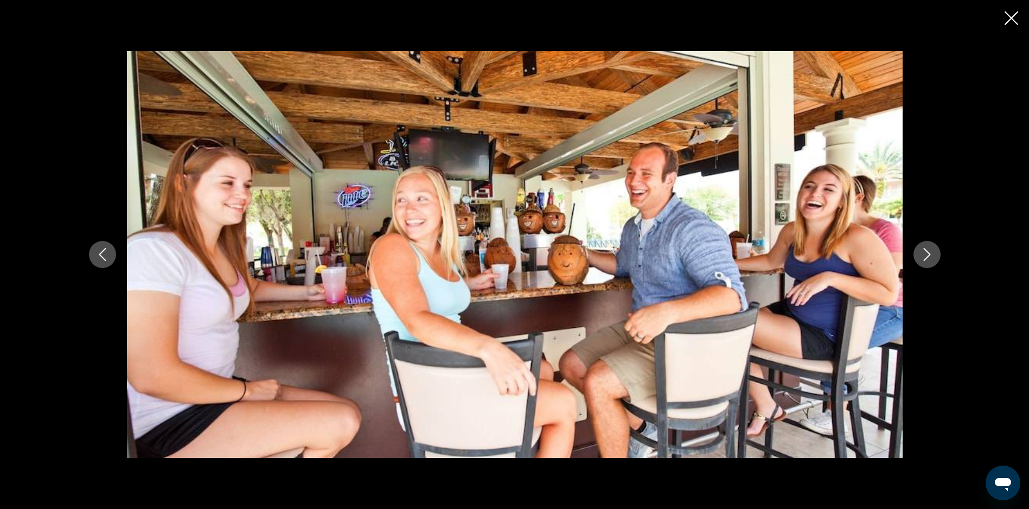
click at [925, 254] on icon "Next image" at bounding box center [927, 254] width 13 height 13
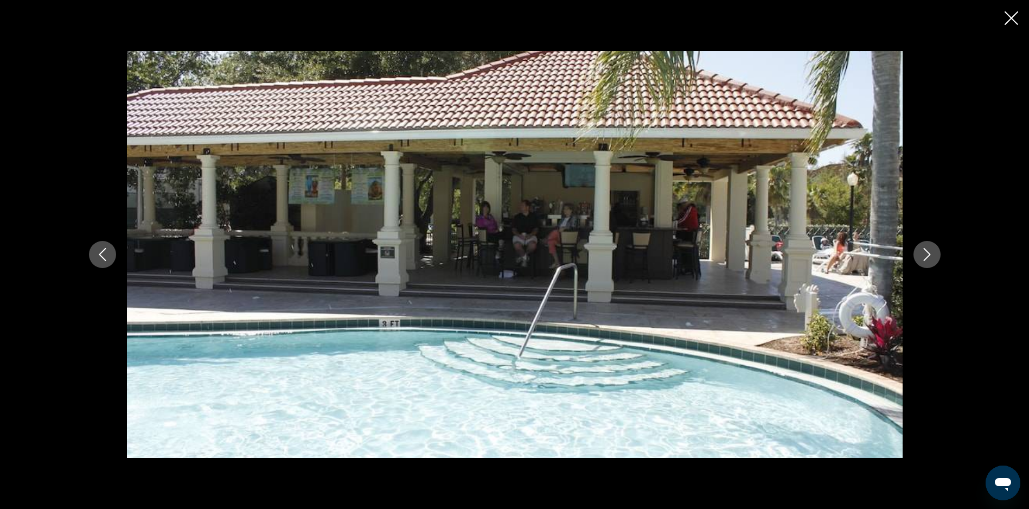
click at [925, 254] on icon "Next image" at bounding box center [927, 254] width 13 height 13
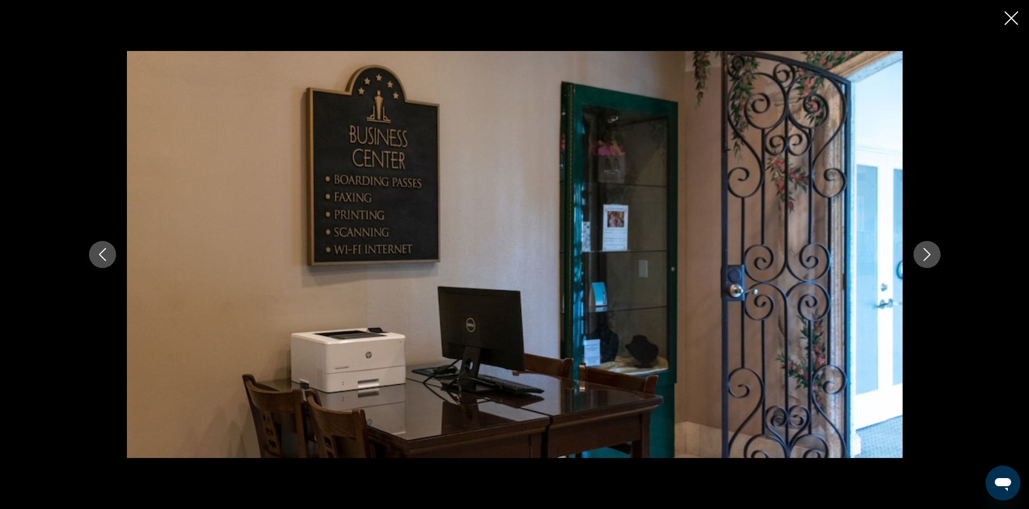
click at [925, 254] on icon "Next image" at bounding box center [927, 254] width 13 height 13
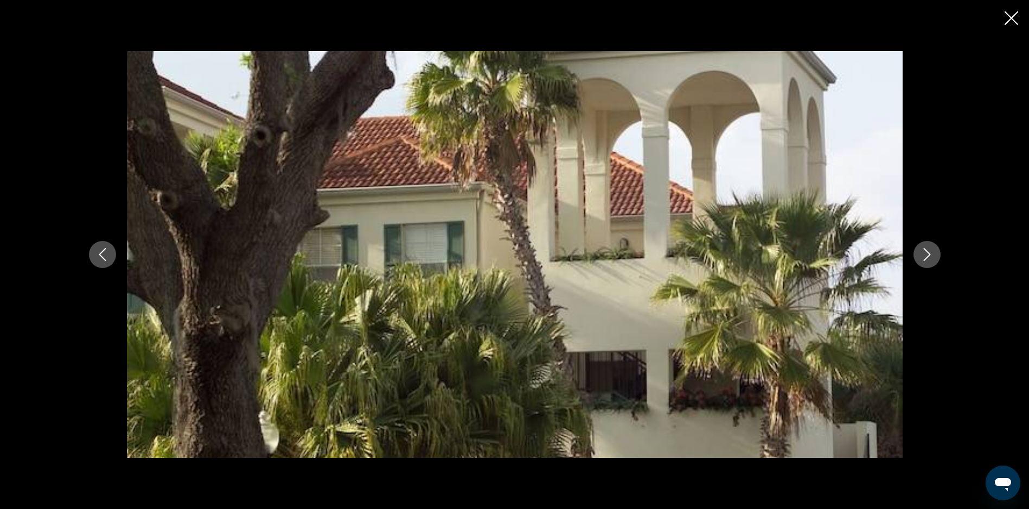
click at [925, 254] on icon "Next image" at bounding box center [927, 254] width 13 height 13
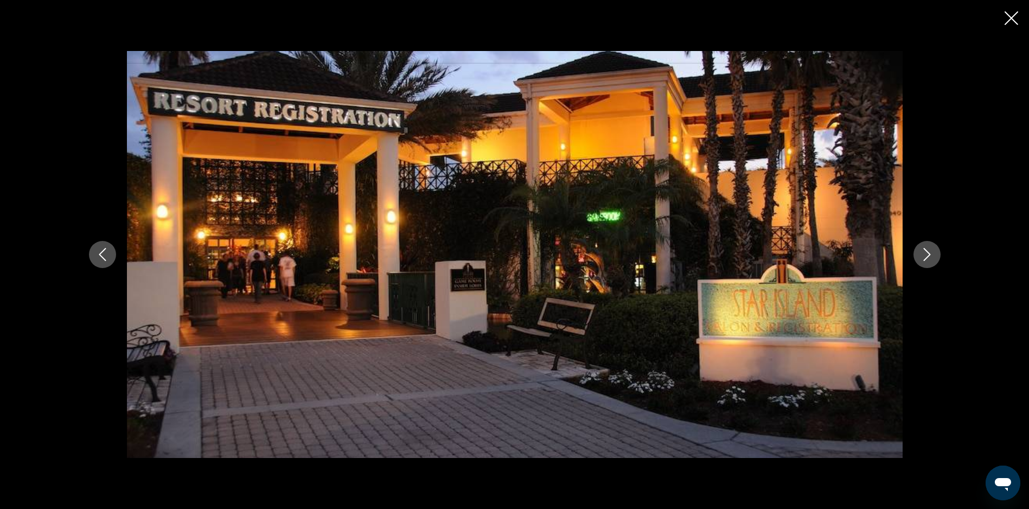
click at [925, 254] on icon "Next image" at bounding box center [927, 254] width 13 height 13
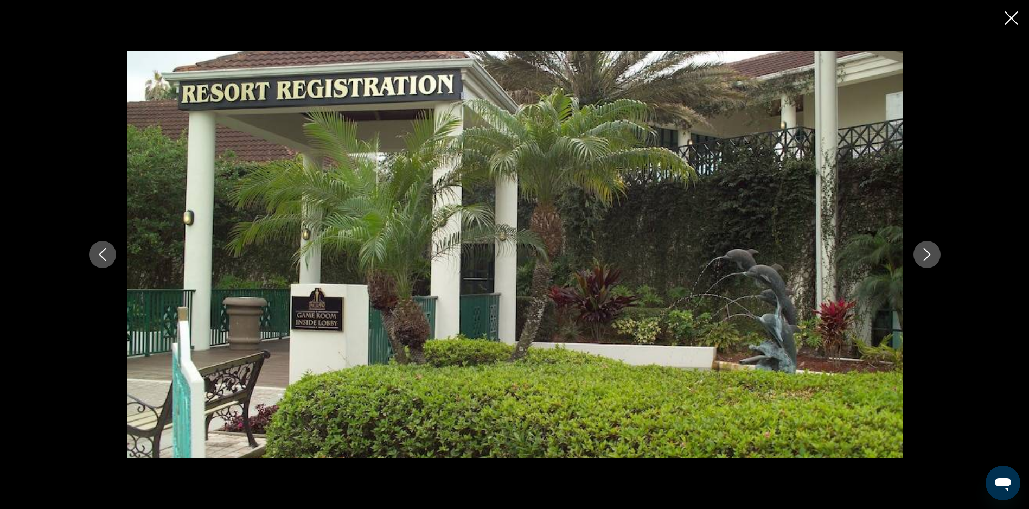
click at [925, 254] on icon "Next image" at bounding box center [927, 254] width 13 height 13
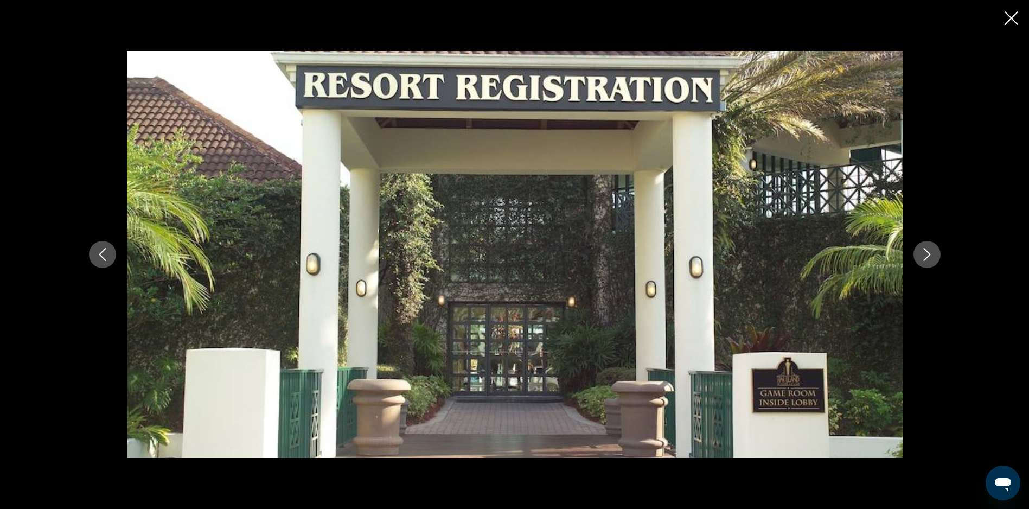
click at [925, 254] on icon "Next image" at bounding box center [927, 254] width 13 height 13
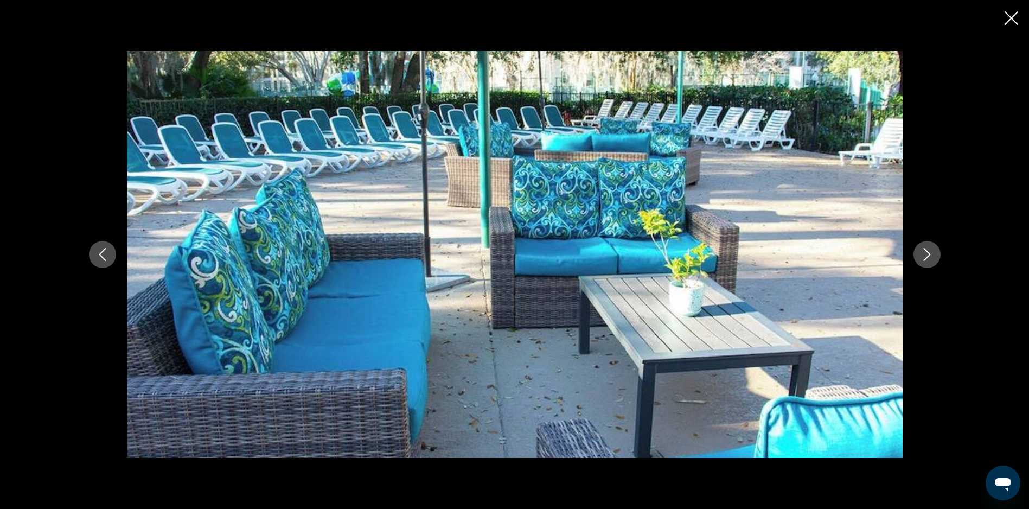
click at [925, 254] on icon "Next image" at bounding box center [927, 254] width 13 height 13
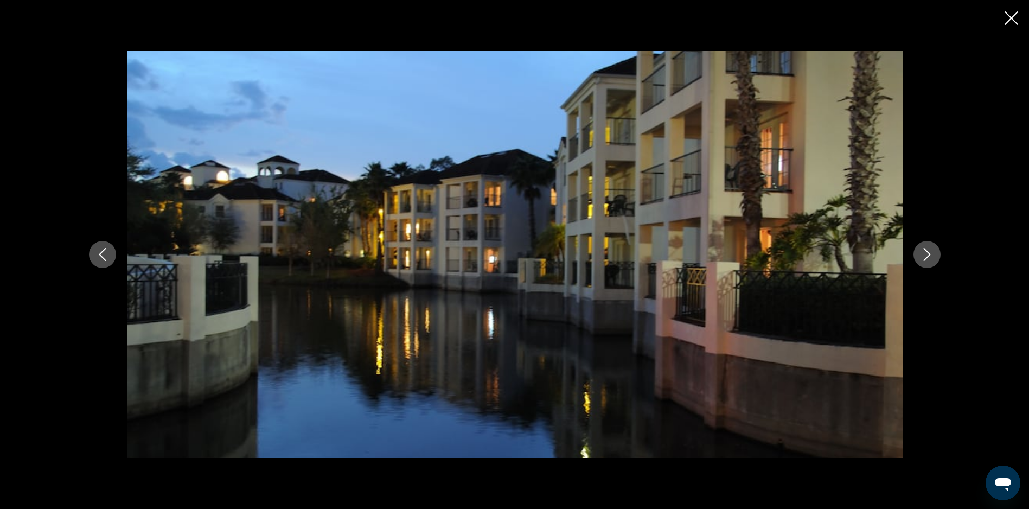
click at [929, 249] on icon "Next image" at bounding box center [927, 254] width 13 height 13
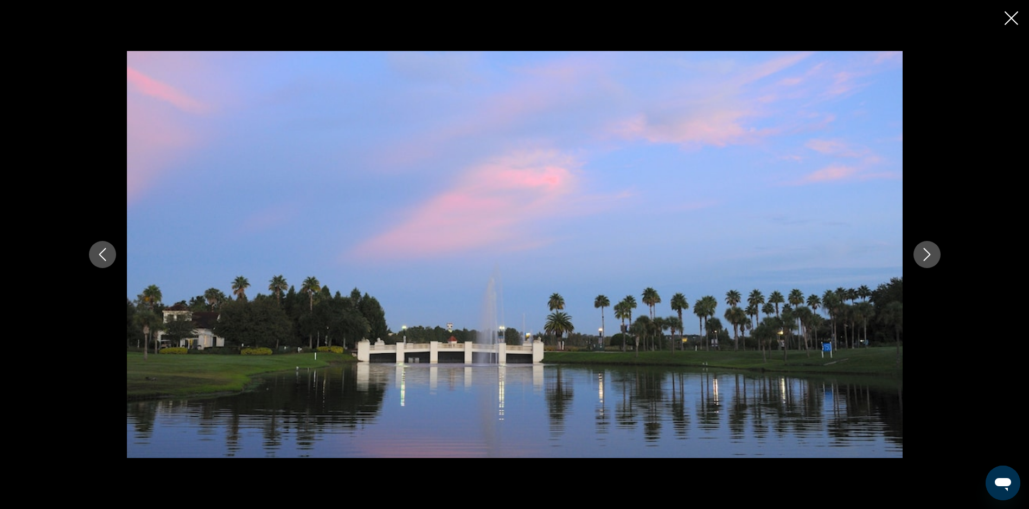
click at [929, 249] on icon "Next image" at bounding box center [927, 254] width 13 height 13
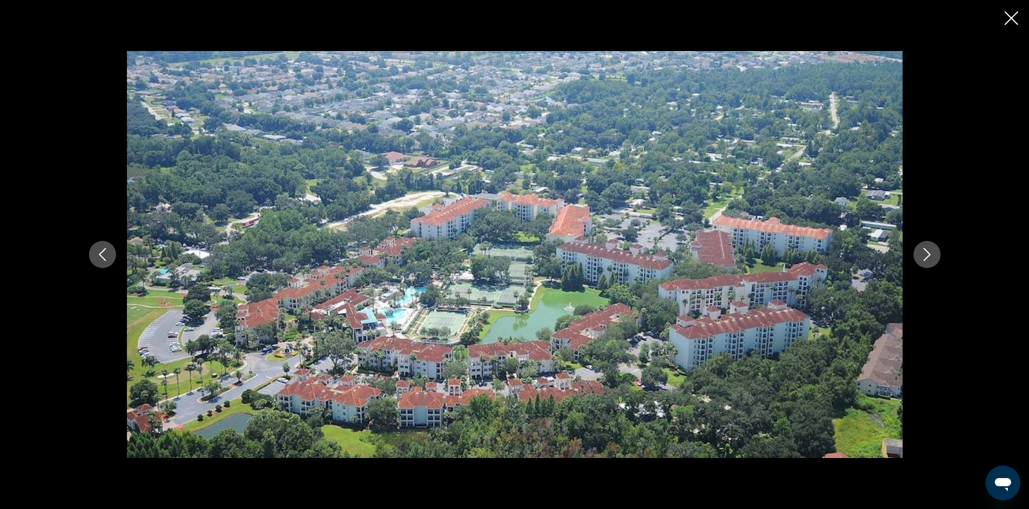
click at [929, 249] on icon "Next image" at bounding box center [927, 254] width 13 height 13
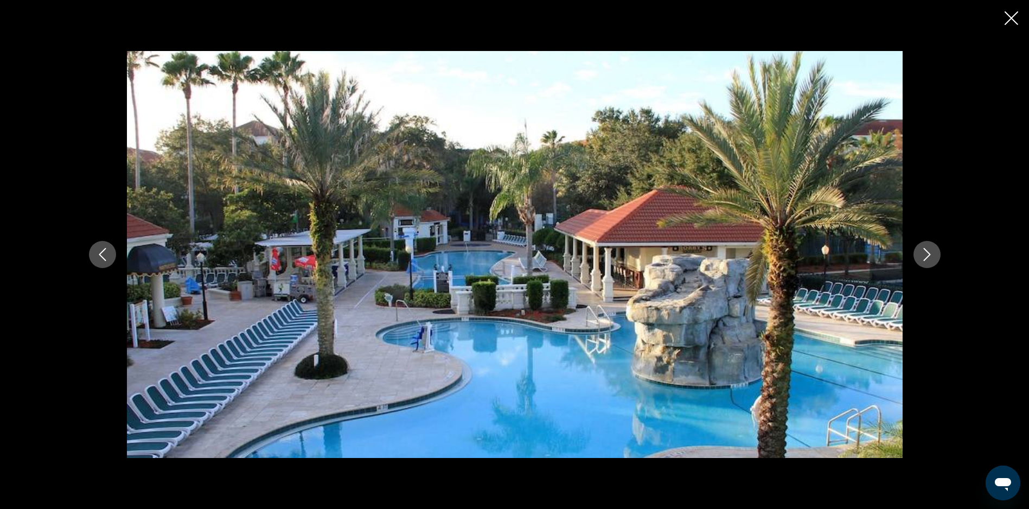
click at [929, 249] on icon "Next image" at bounding box center [927, 254] width 13 height 13
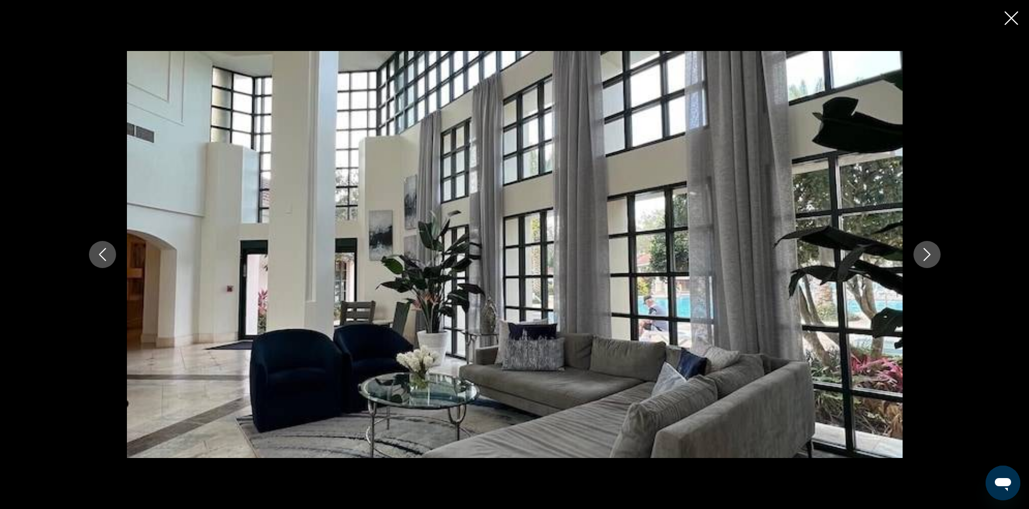
click at [1009, 16] on icon "Close slideshow" at bounding box center [1012, 18] width 14 height 14
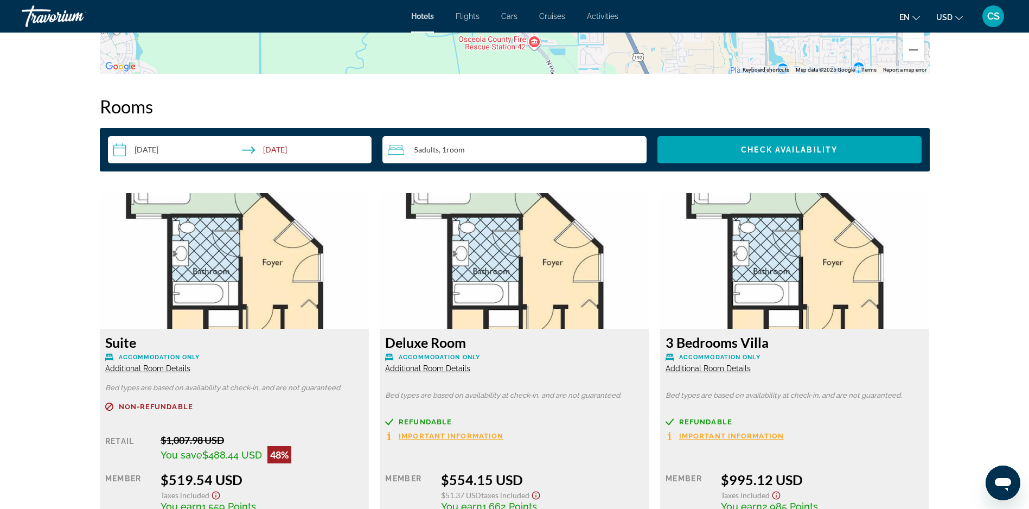
scroll to position [1462, 0]
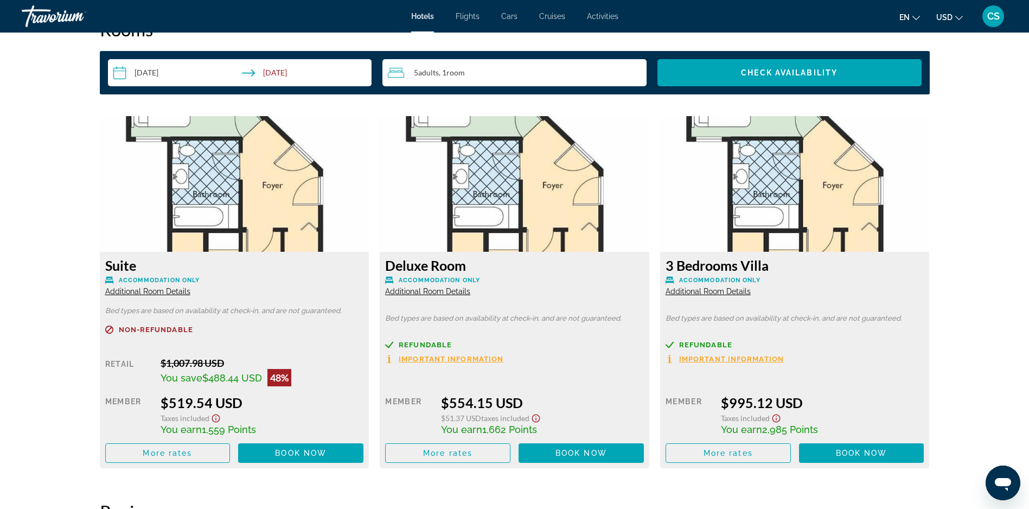
click at [701, 287] on span "Additional Room Details" at bounding box center [708, 291] width 85 height 9
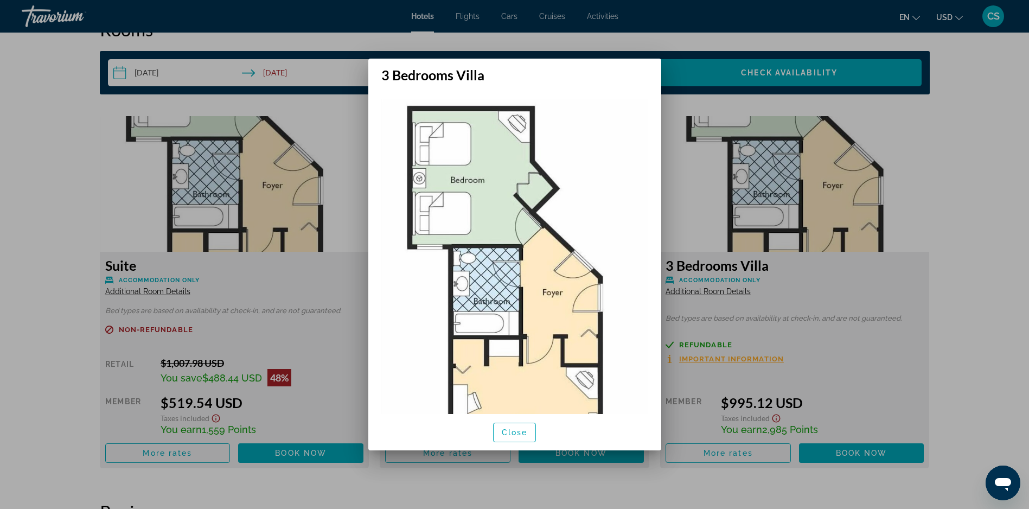
scroll to position [86, 0]
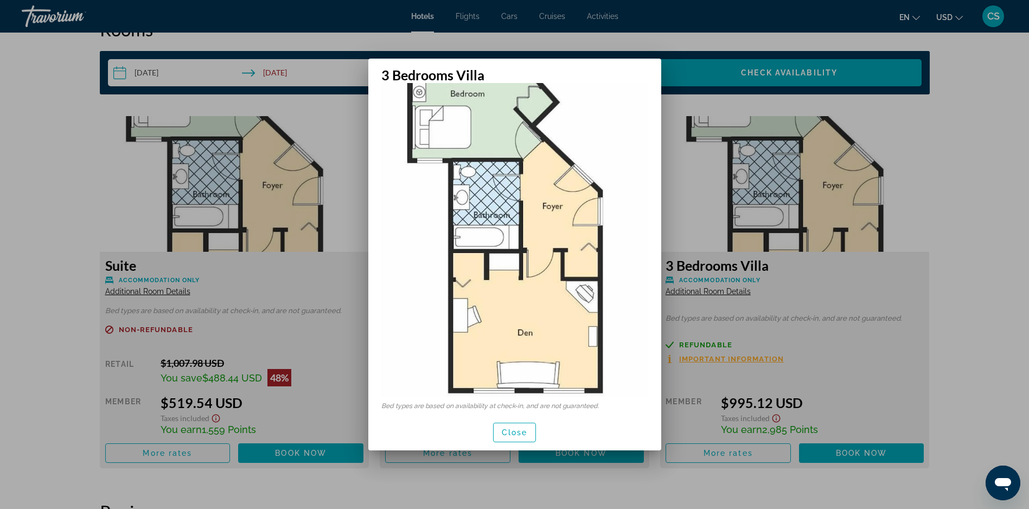
click at [843, 294] on div at bounding box center [514, 254] width 1029 height 509
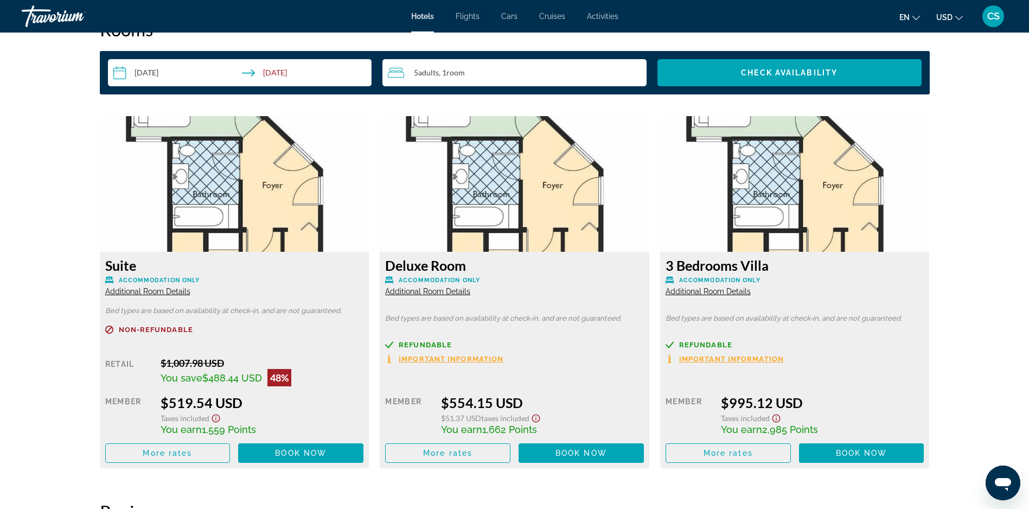
scroll to position [1462, 0]
click at [417, 287] on span "Additional Room Details" at bounding box center [427, 291] width 85 height 9
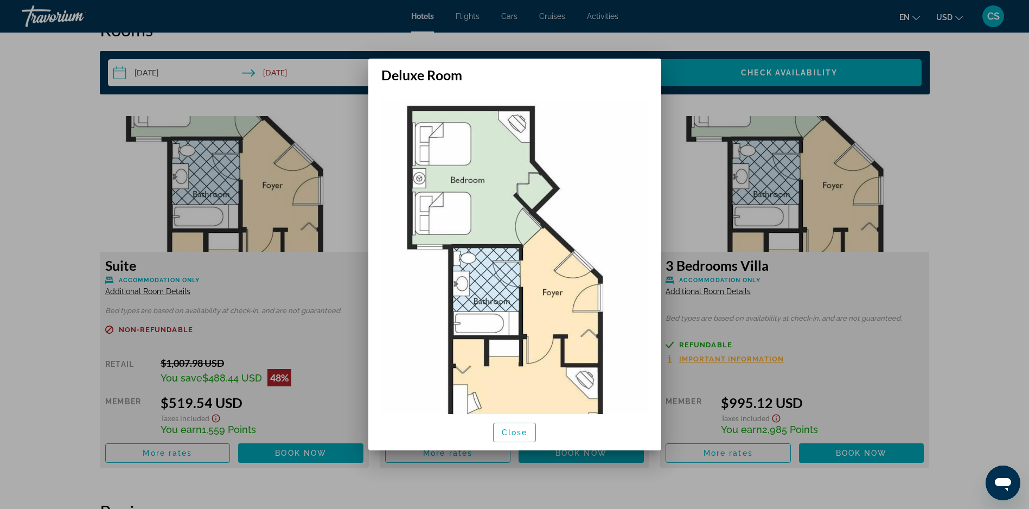
click at [301, 269] on div at bounding box center [514, 254] width 1029 height 509
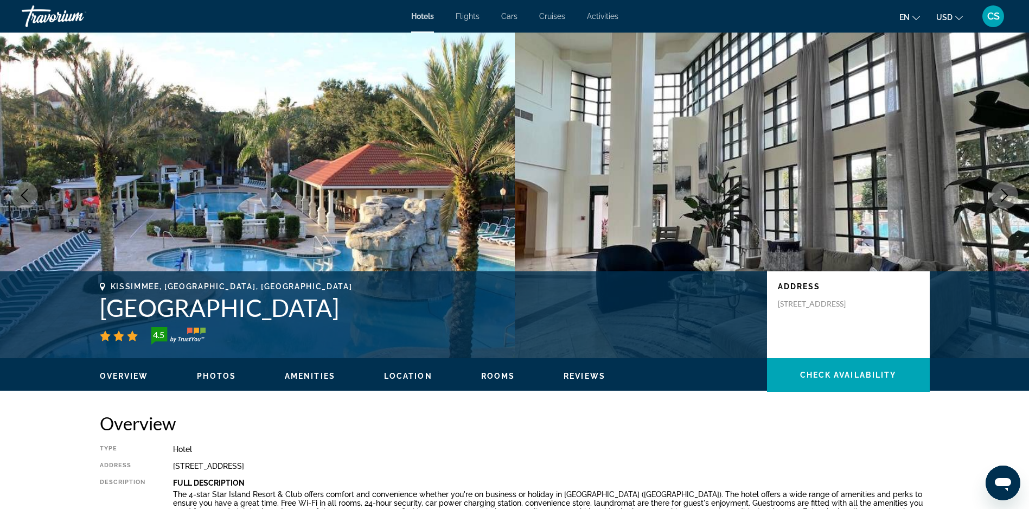
scroll to position [1462, 0]
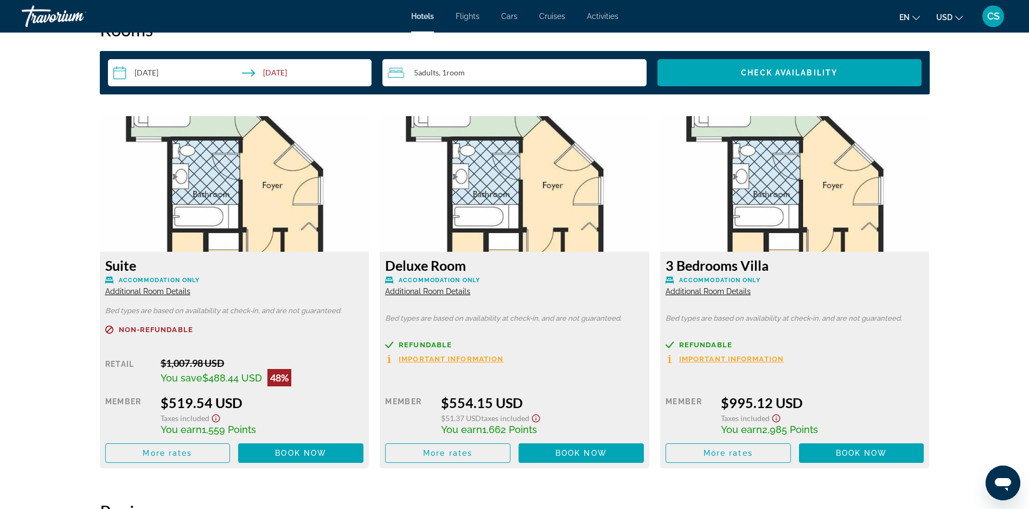
click at [158, 287] on span "Additional Room Details" at bounding box center [147, 291] width 85 height 9
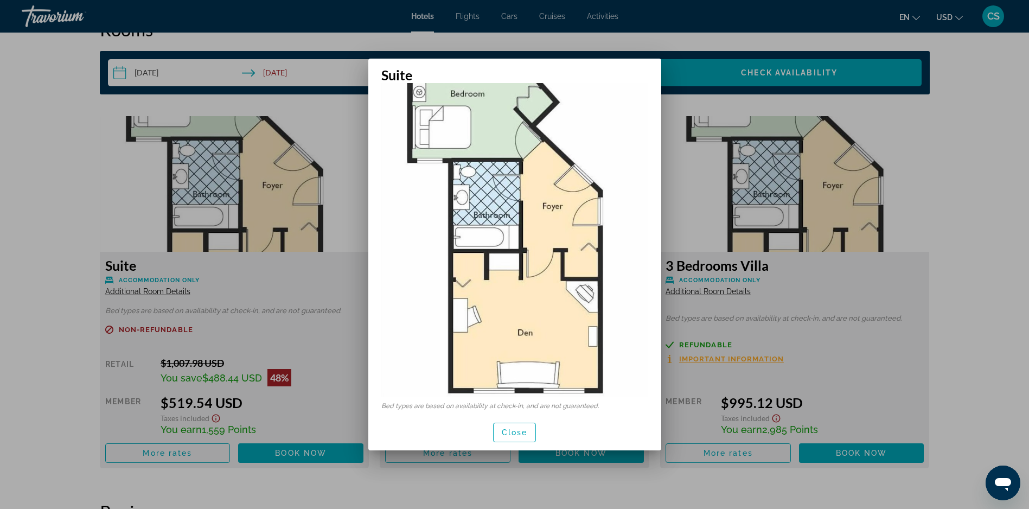
scroll to position [0, 0]
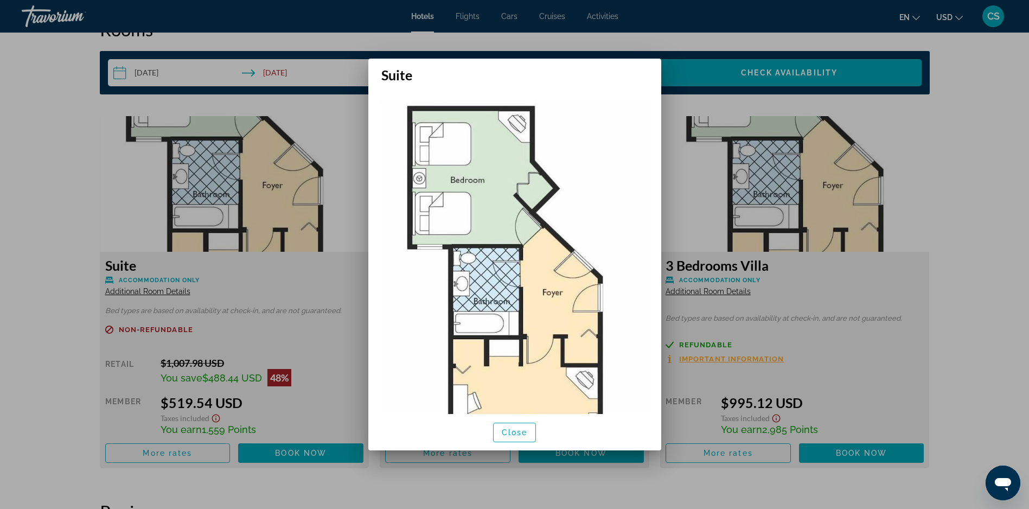
click at [1009, 229] on div at bounding box center [514, 254] width 1029 height 509
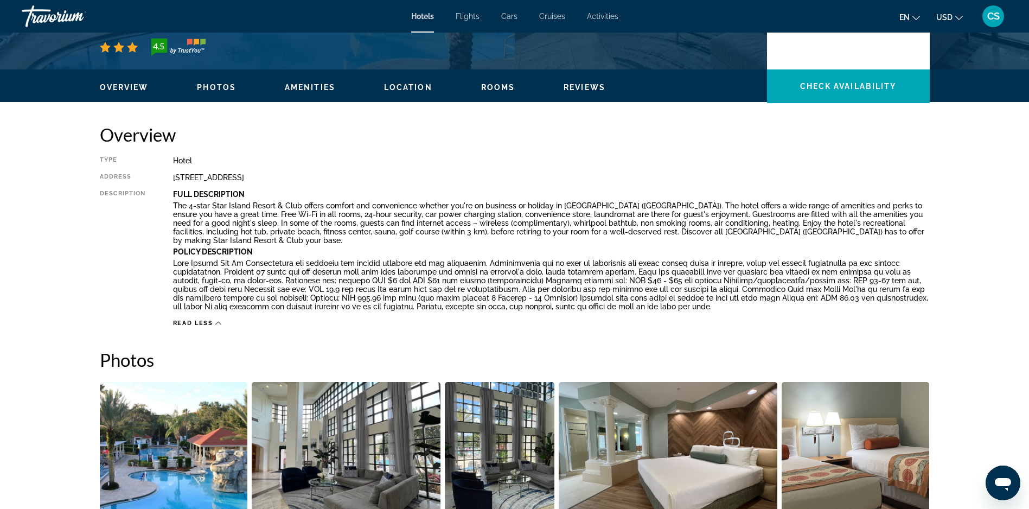
scroll to position [17, 0]
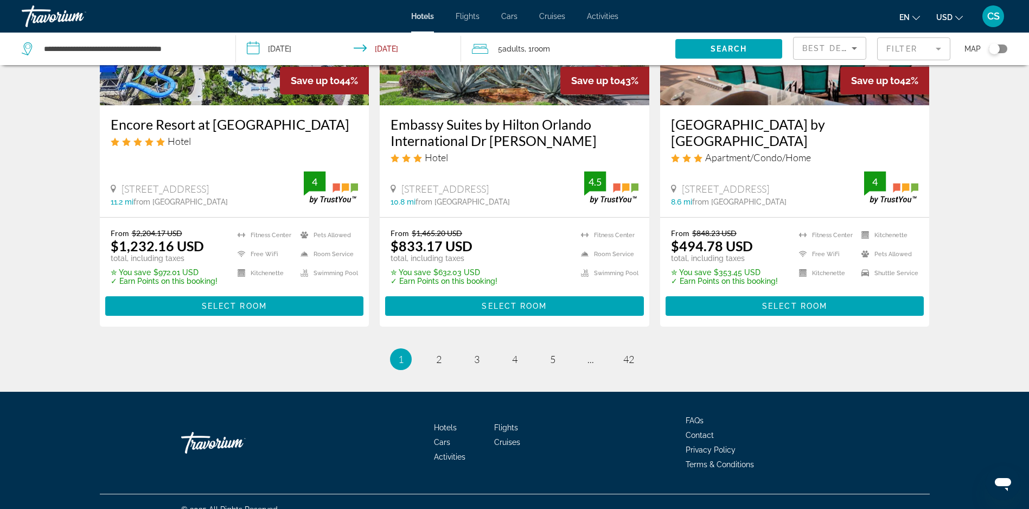
scroll to position [1381, 0]
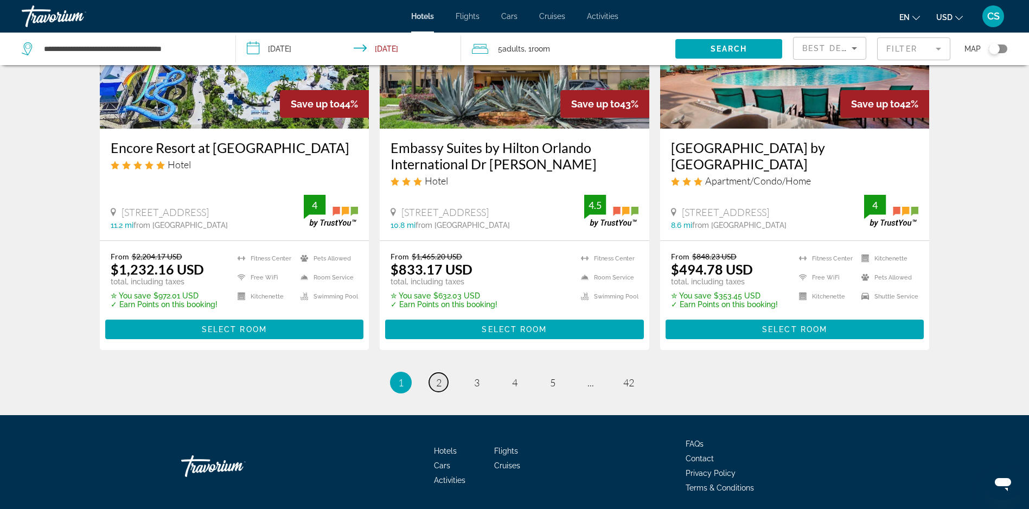
click at [437, 377] on span "2" at bounding box center [438, 383] width 5 height 12
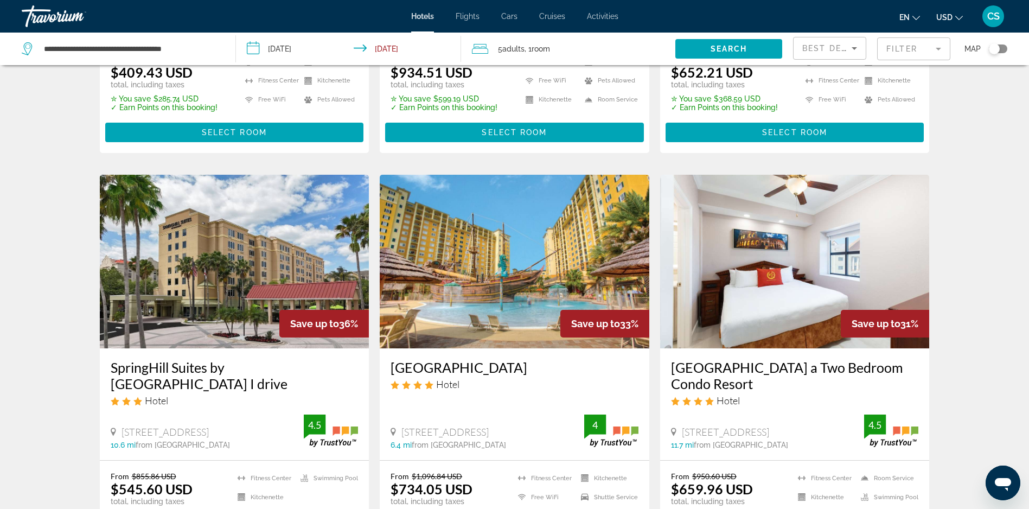
scroll to position [375, 0]
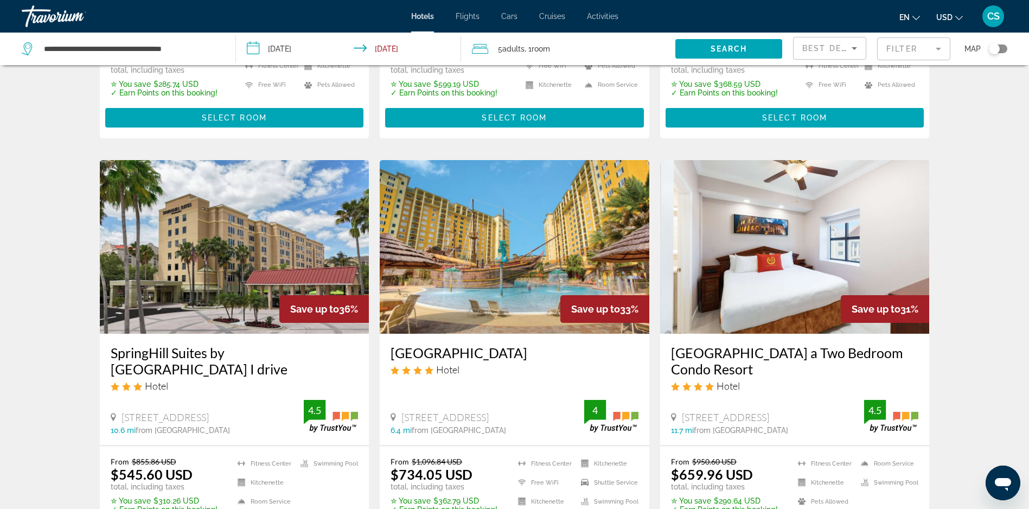
click at [499, 345] on h3 "[GEOGRAPHIC_DATA]" at bounding box center [515, 353] width 248 height 16
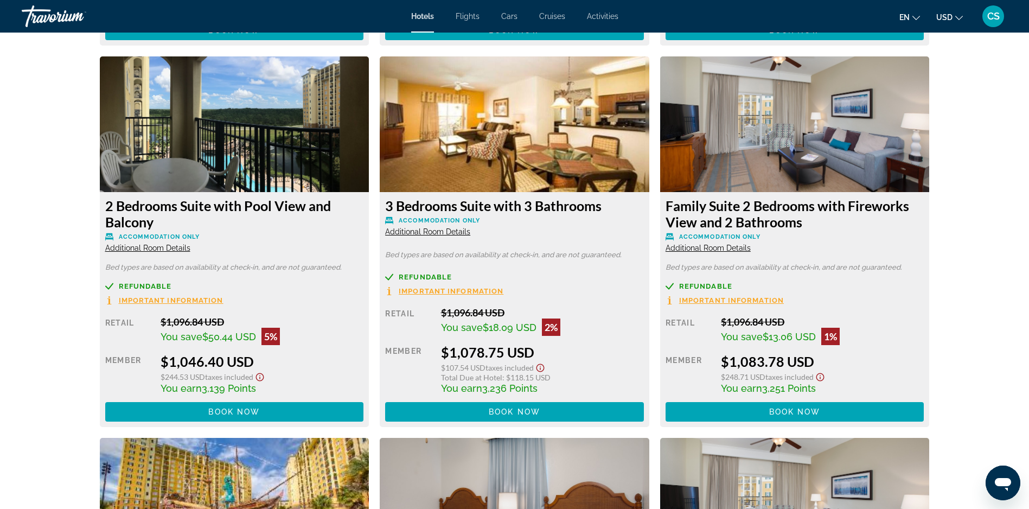
scroll to position [2920, 0]
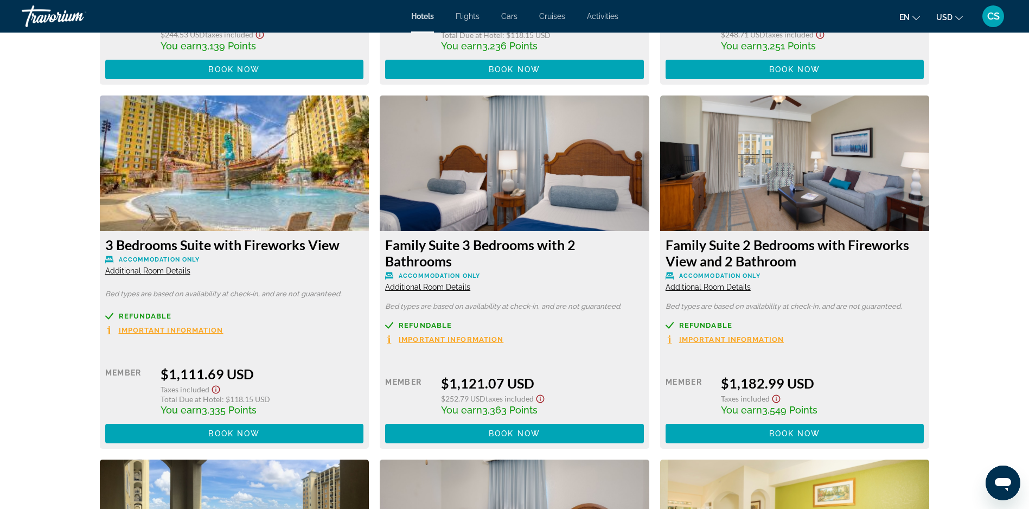
drag, startPoint x: 1036, startPoint y: 271, endPoint x: 32, endPoint y: 22, distance: 1034.8
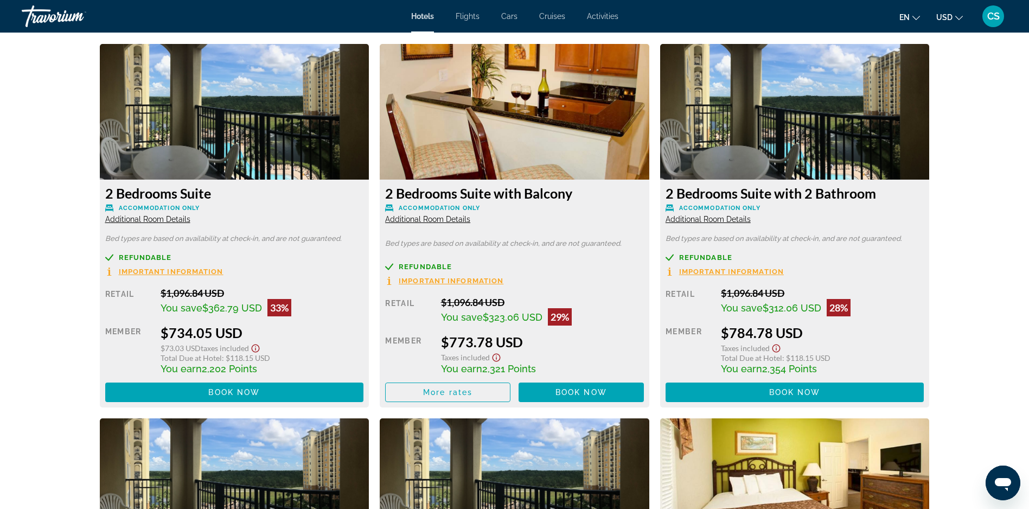
scroll to position [0, 0]
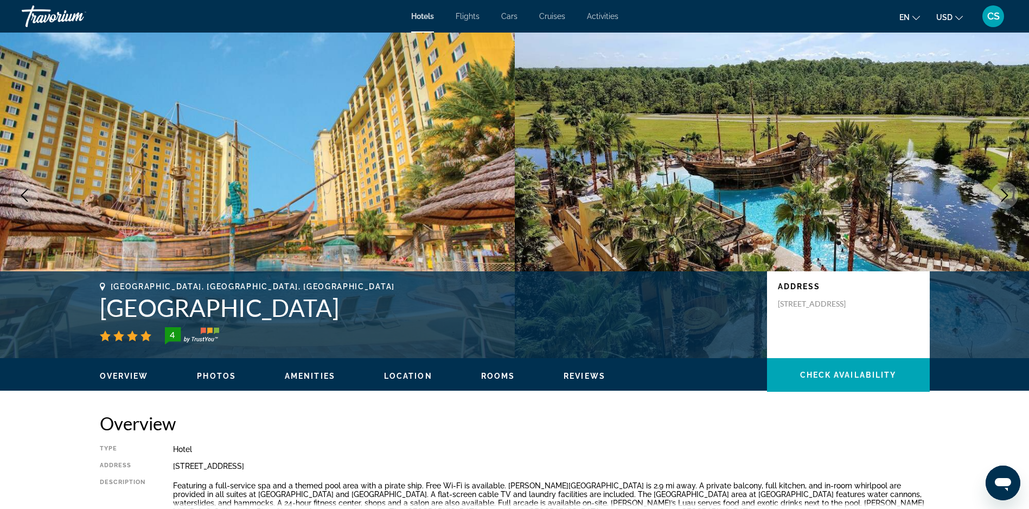
drag, startPoint x: 1031, startPoint y: 295, endPoint x: 1034, endPoint y: 301, distance: 6.1
click at [991, 25] on div "CS" at bounding box center [994, 16] width 22 height 22
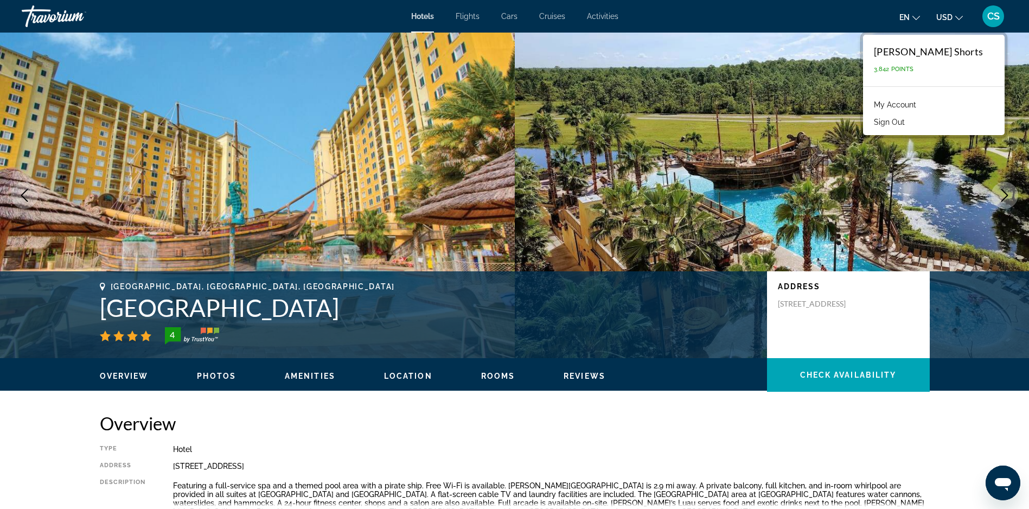
click at [910, 125] on button "Sign Out" at bounding box center [890, 122] width 42 height 14
